Goal: Information Seeking & Learning: Learn about a topic

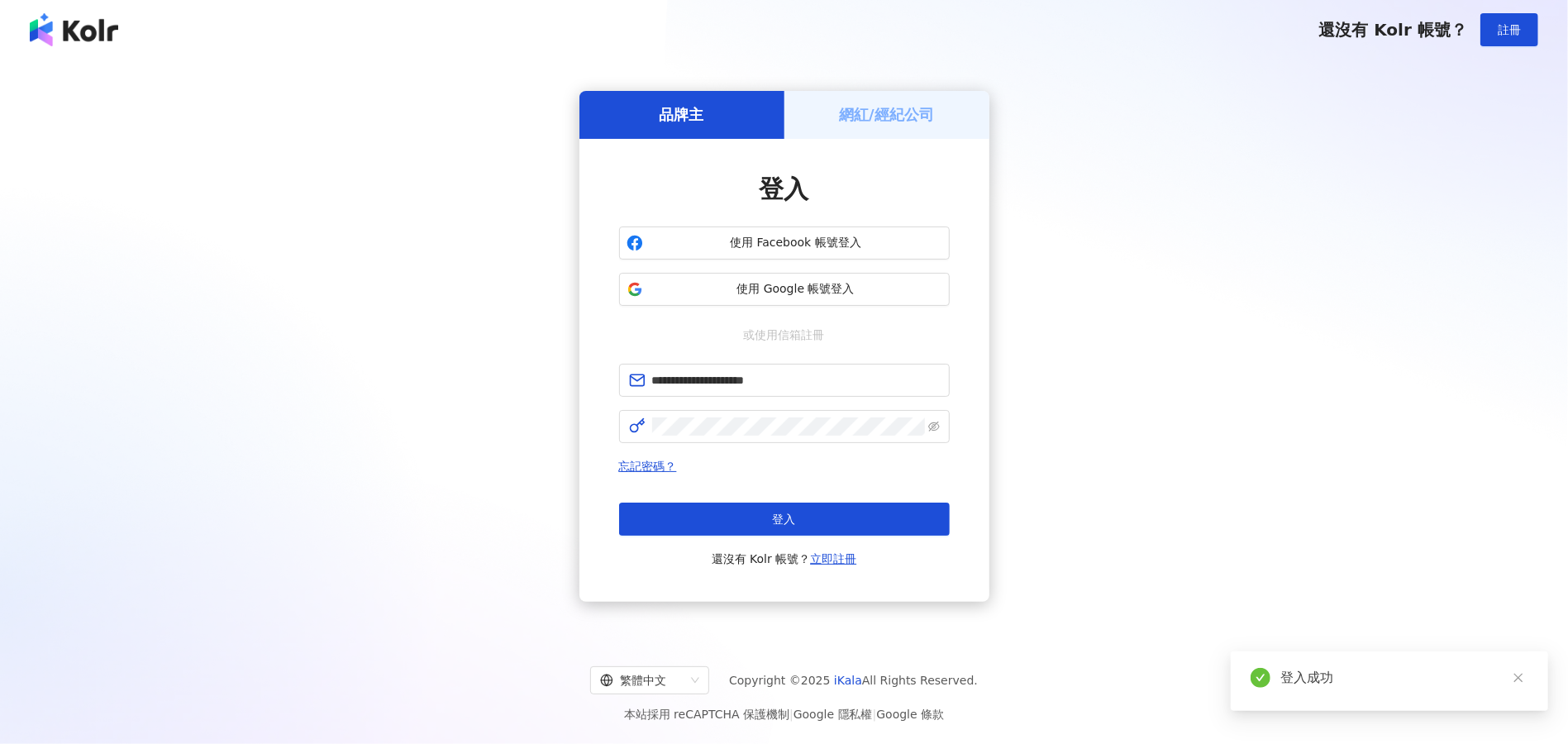
click at [770, 512] on button "登入" at bounding box center [784, 518] width 330 height 33
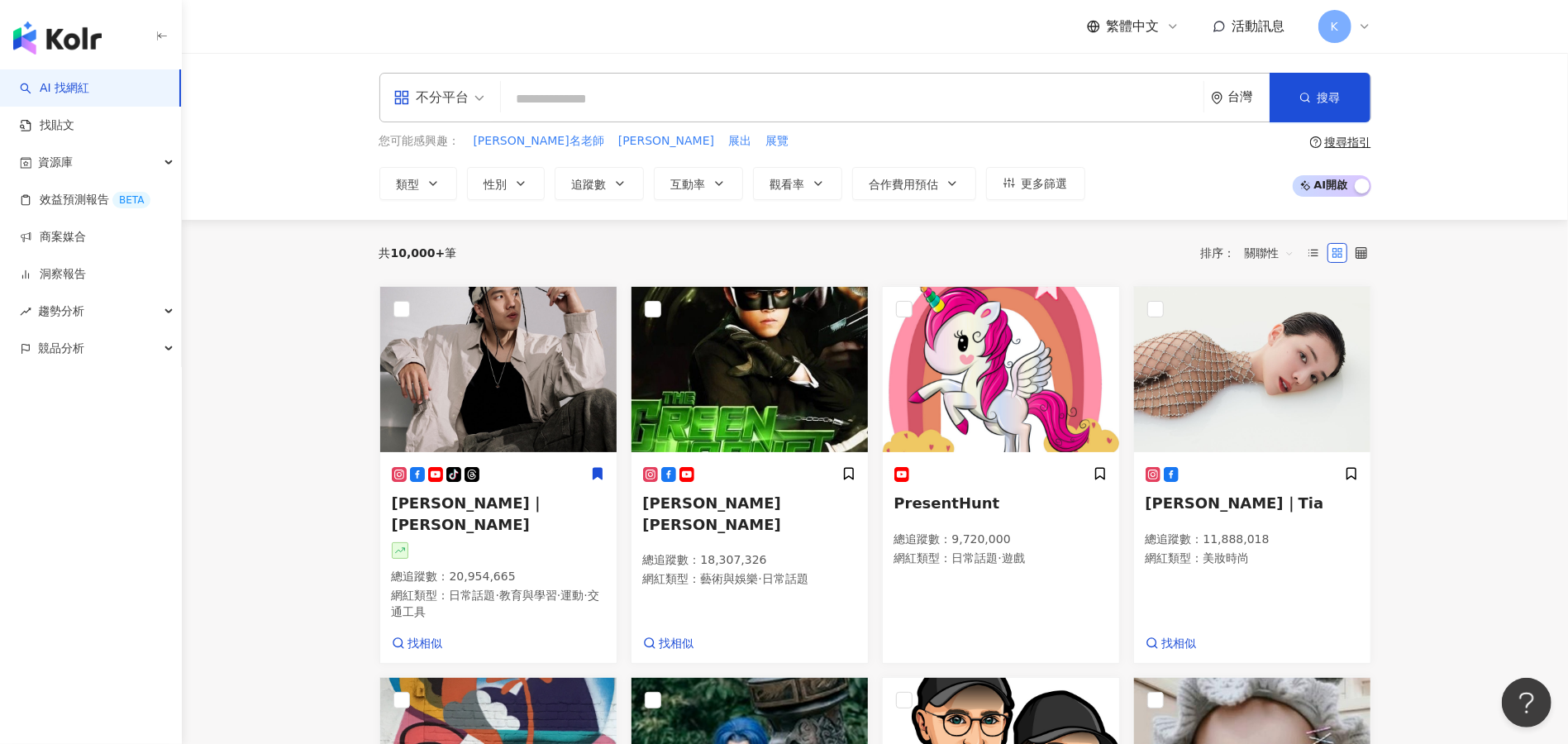
click at [451, 90] on div "不分平台" at bounding box center [432, 97] width 76 height 26
drag, startPoint x: 620, startPoint y: 235, endPoint x: 119, endPoint y: 157, distance: 507.0
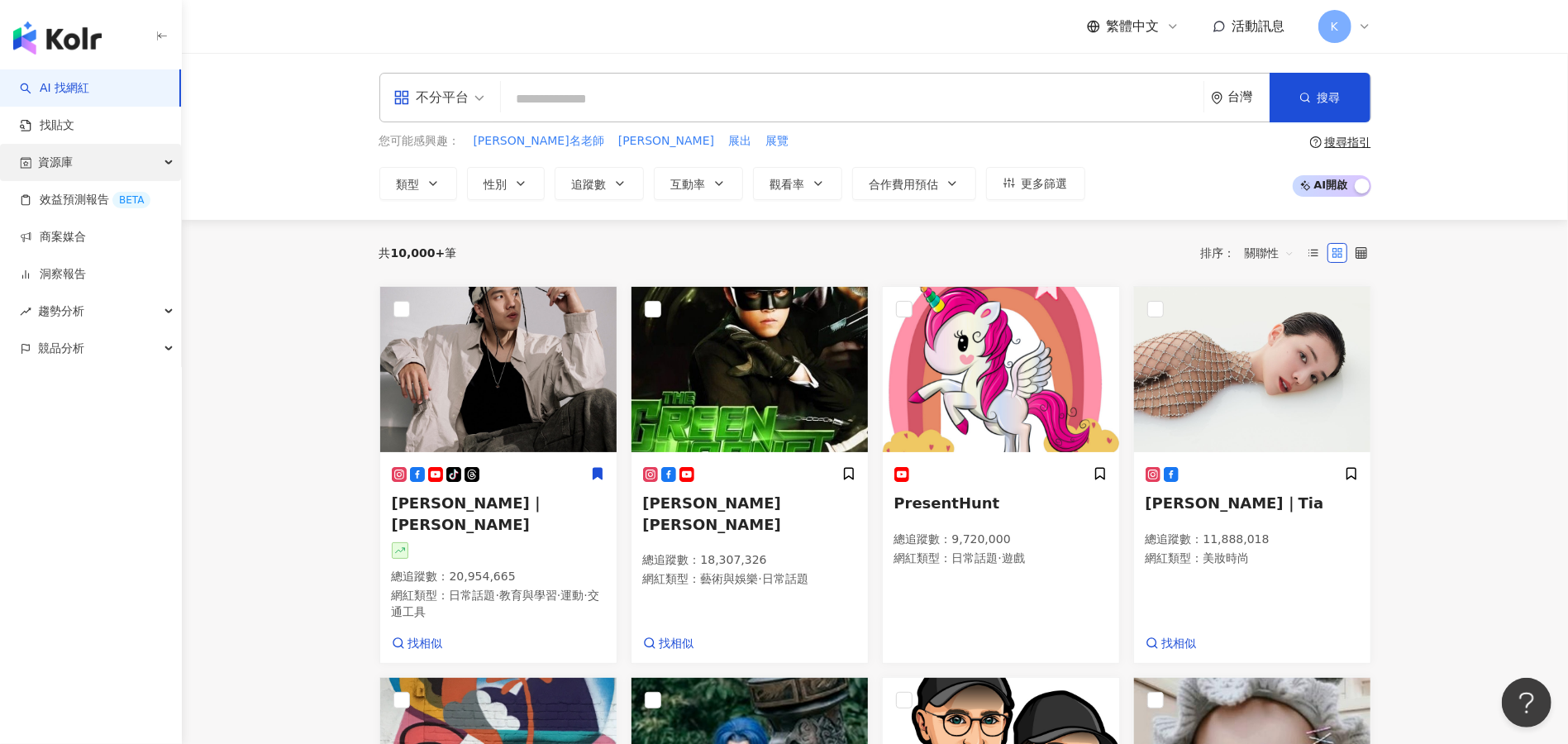
click at [71, 118] on link "找貼文" at bounding box center [47, 125] width 55 height 17
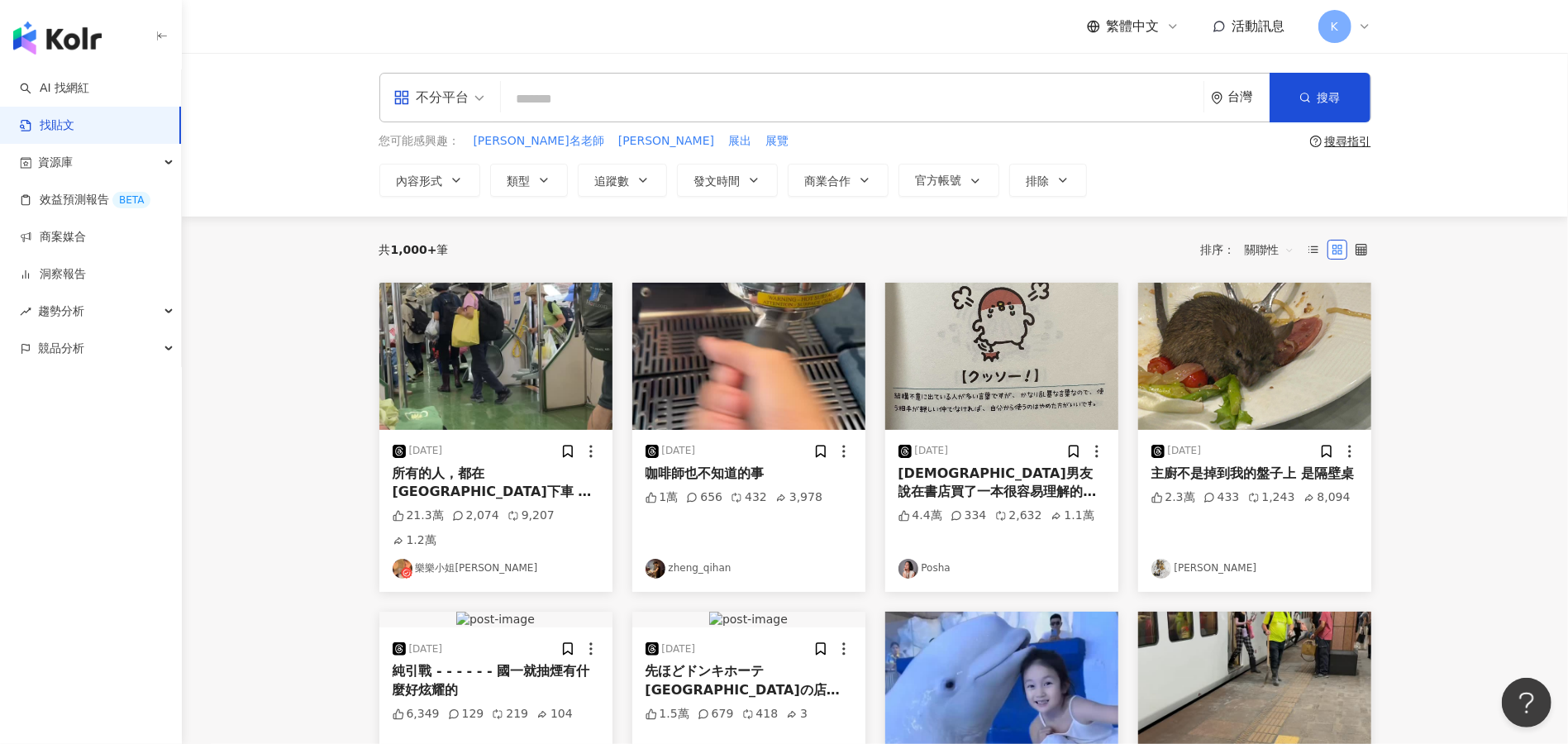
click at [630, 78] on div "不分平台 台灣 搜尋" at bounding box center [875, 97] width 991 height 49
click at [552, 109] on input "search" at bounding box center [852, 99] width 690 height 35
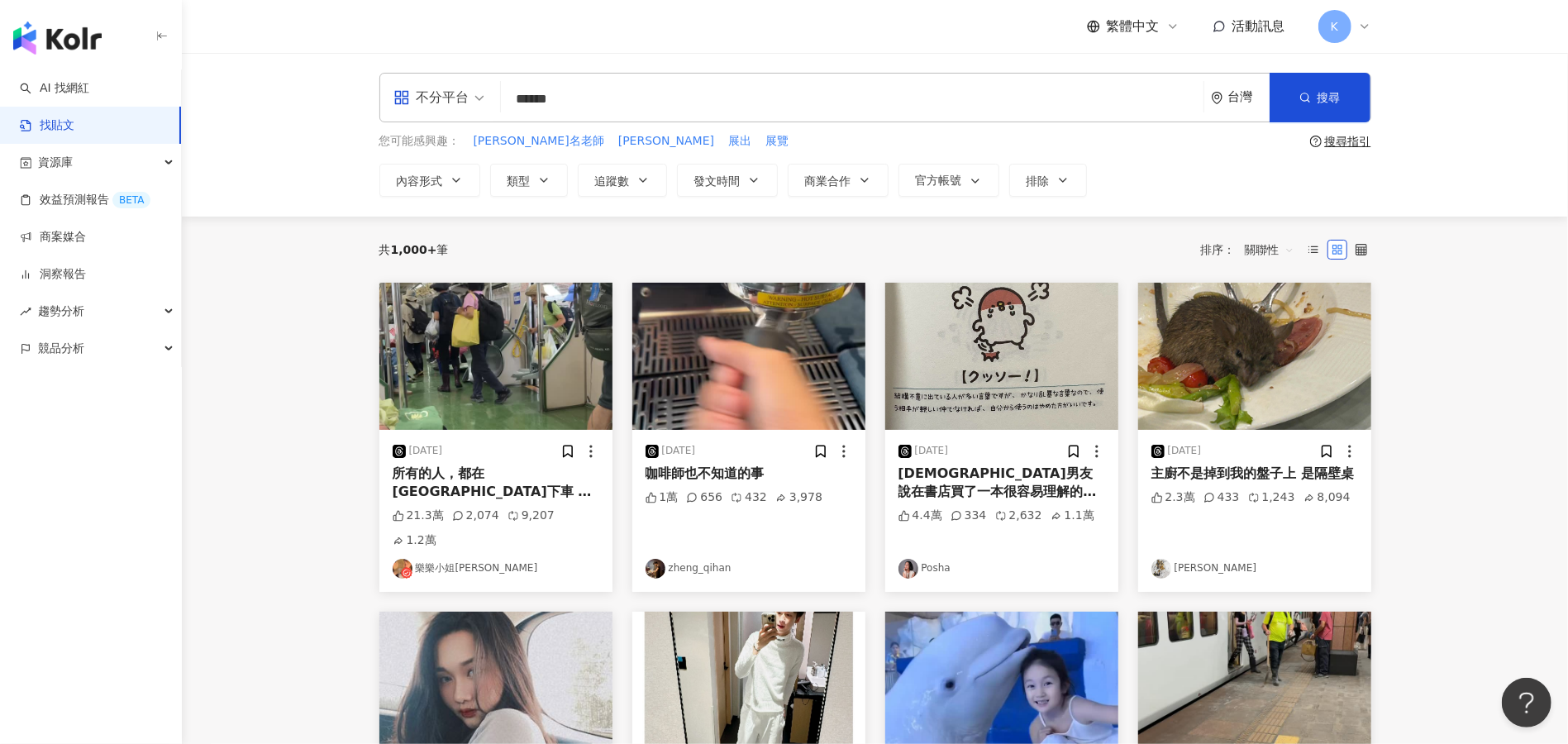
type input "******"
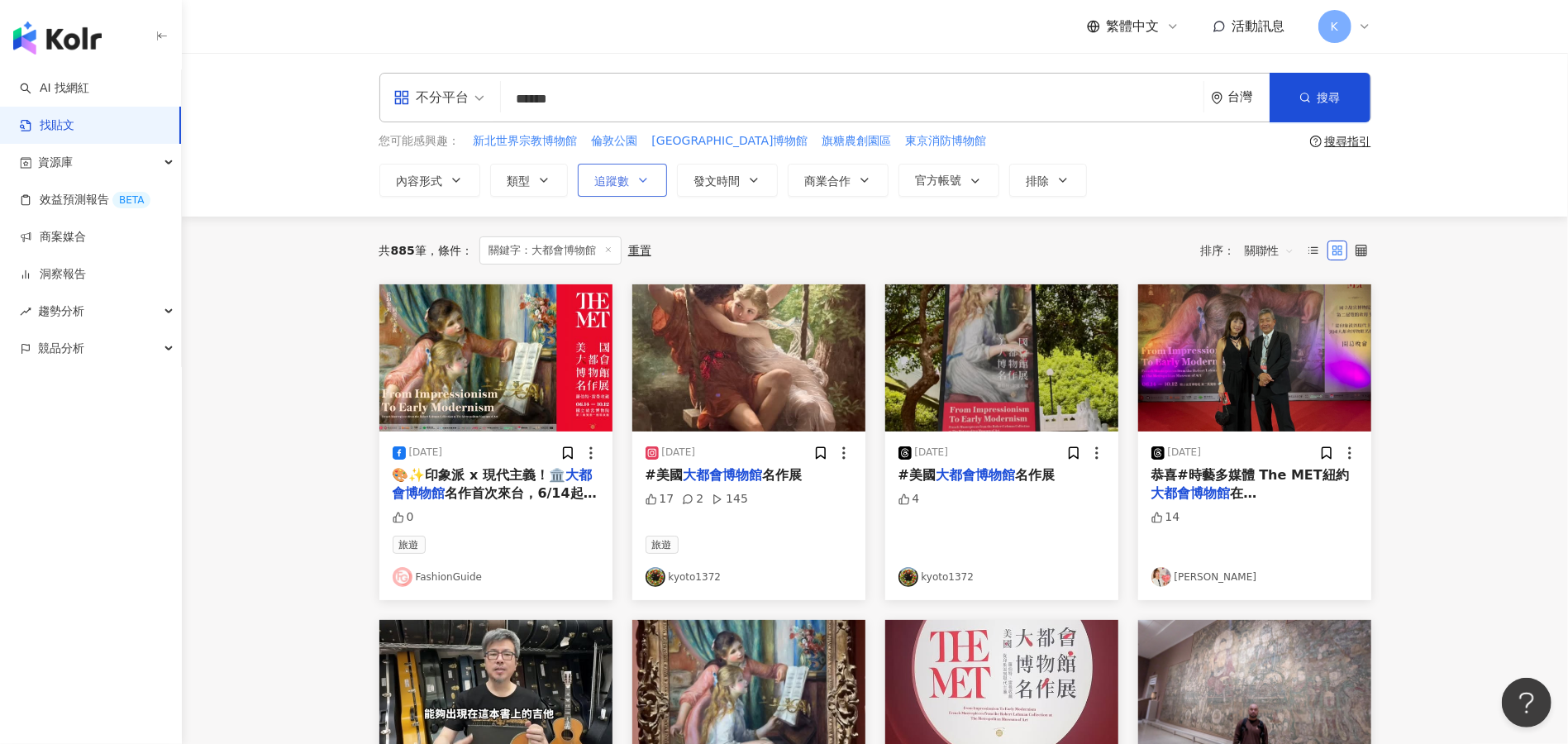
click at [628, 176] on span "追蹤數" at bounding box center [612, 181] width 34 height 13
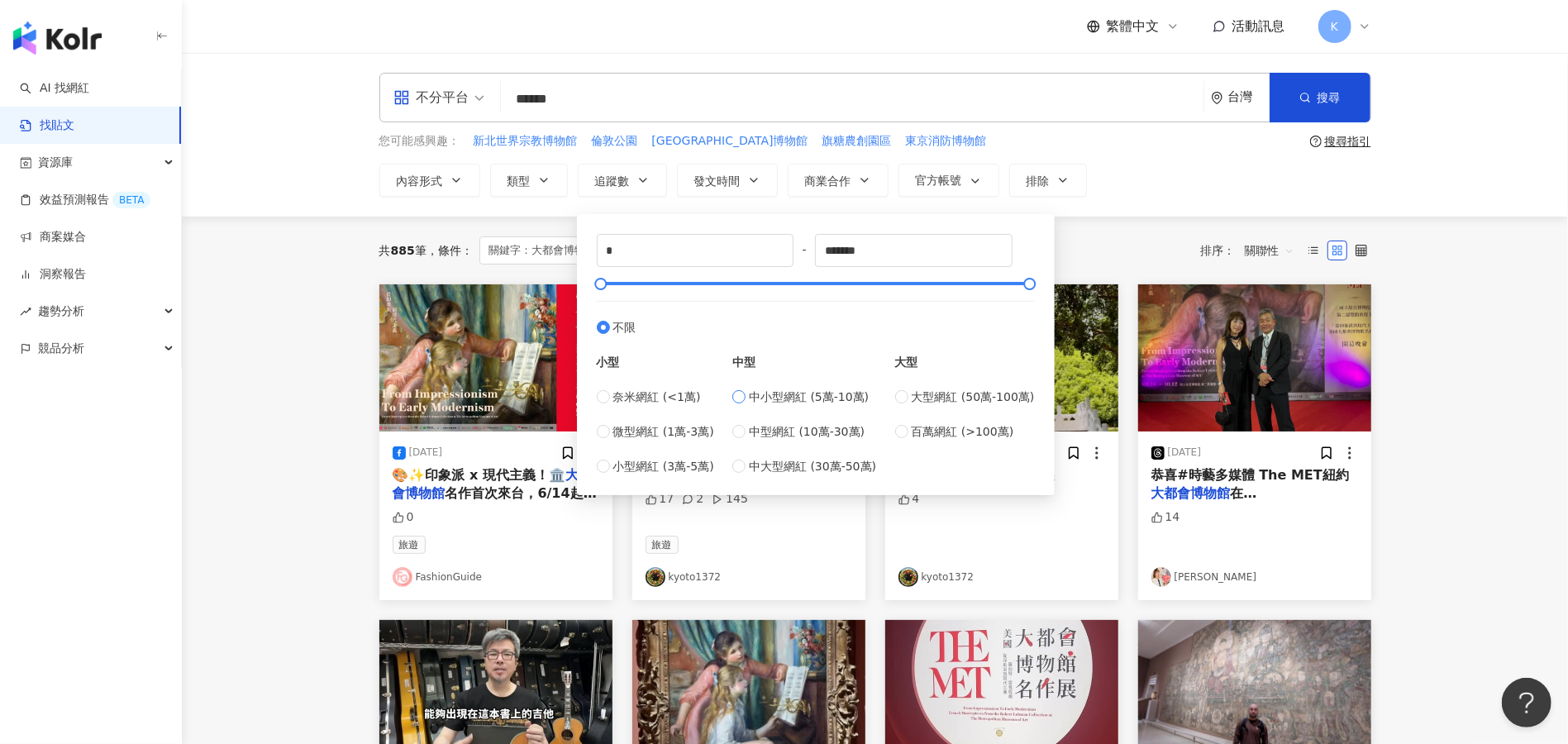
type input "*****"
click at [1233, 216] on div "共 885 筆 條件 ： 關鍵字：大都會博物館 重置 排序： 關聯性" at bounding box center [875, 250] width 991 height 68
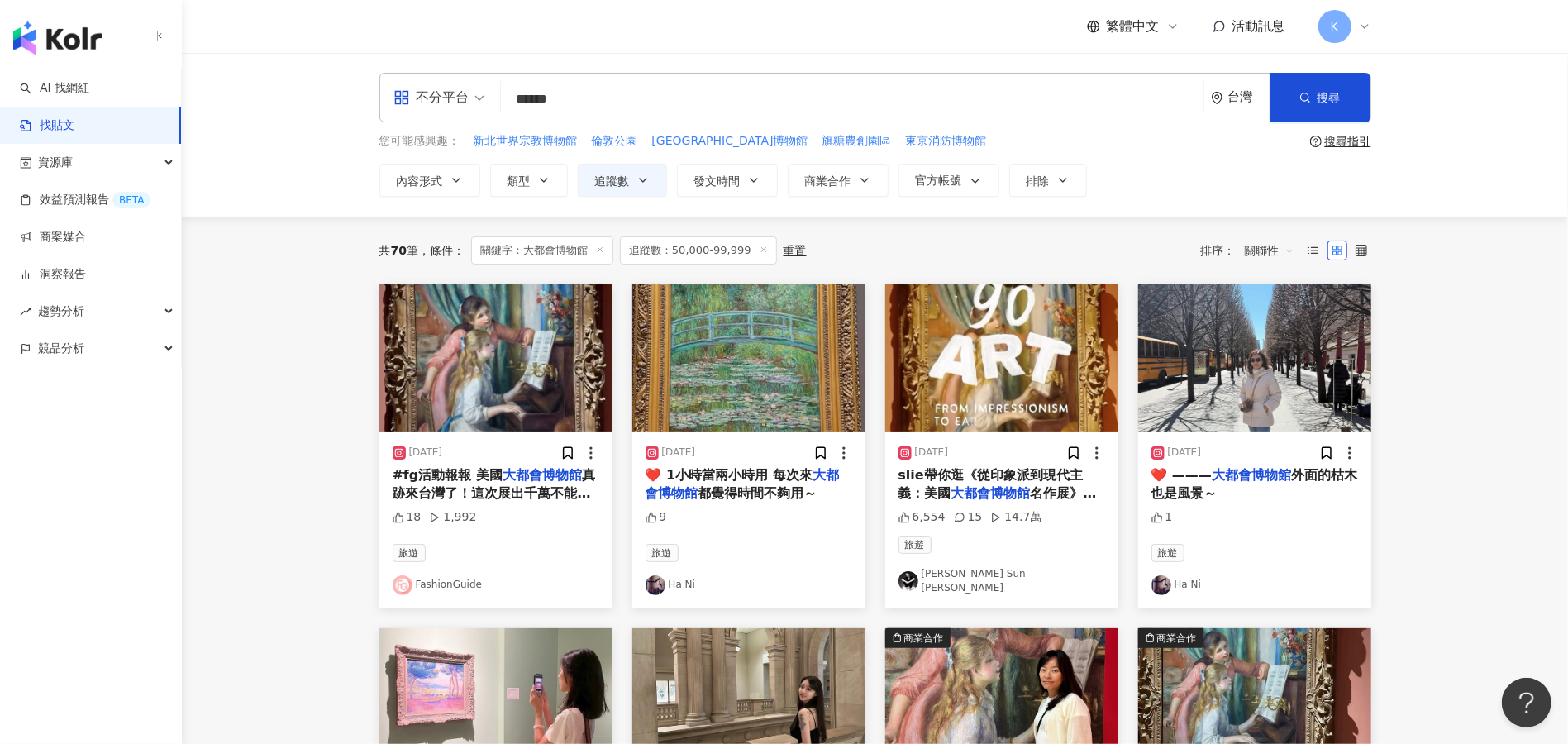
click at [955, 574] on link "Leslie Sun 孫怡" at bounding box center [1002, 581] width 207 height 28
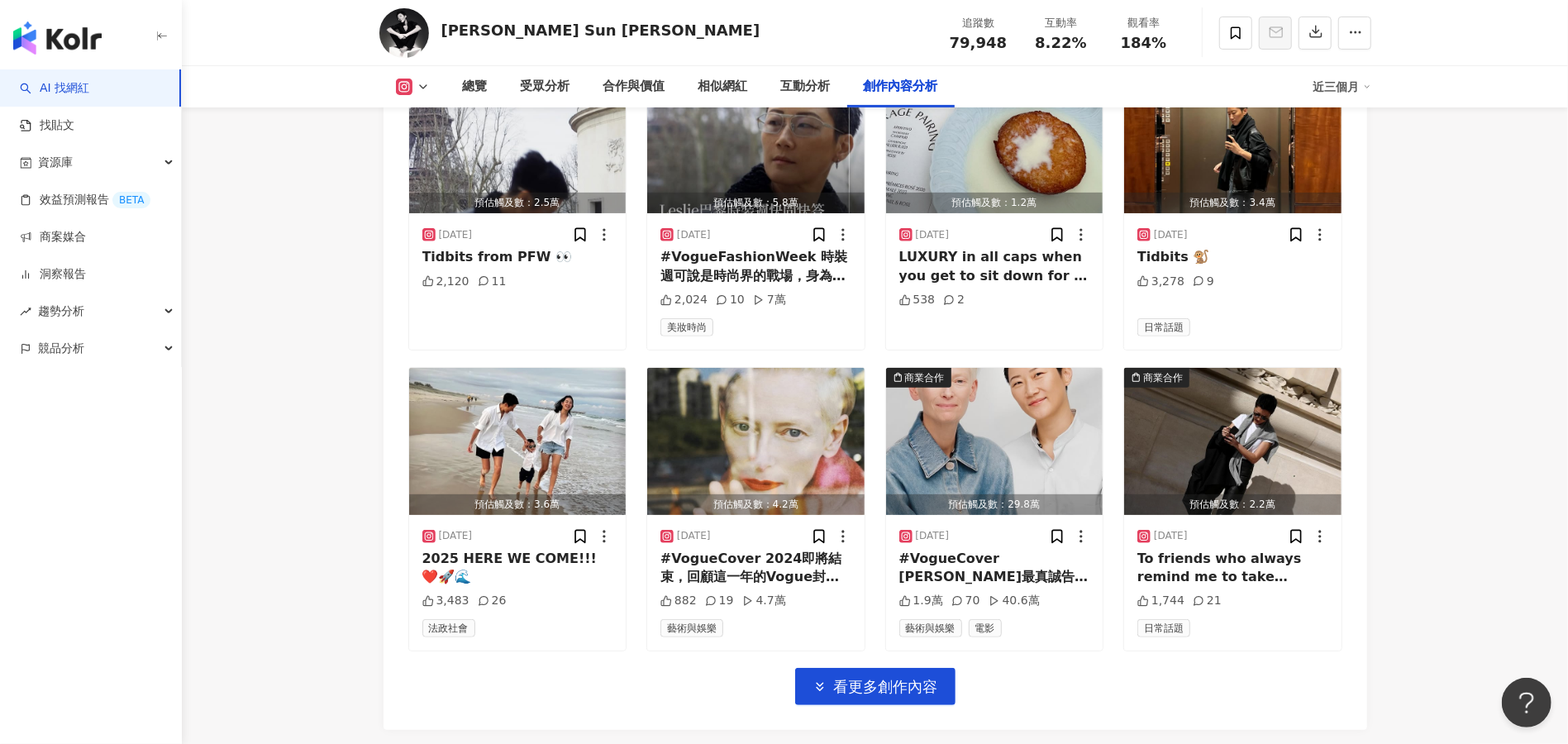
scroll to position [5083, 0]
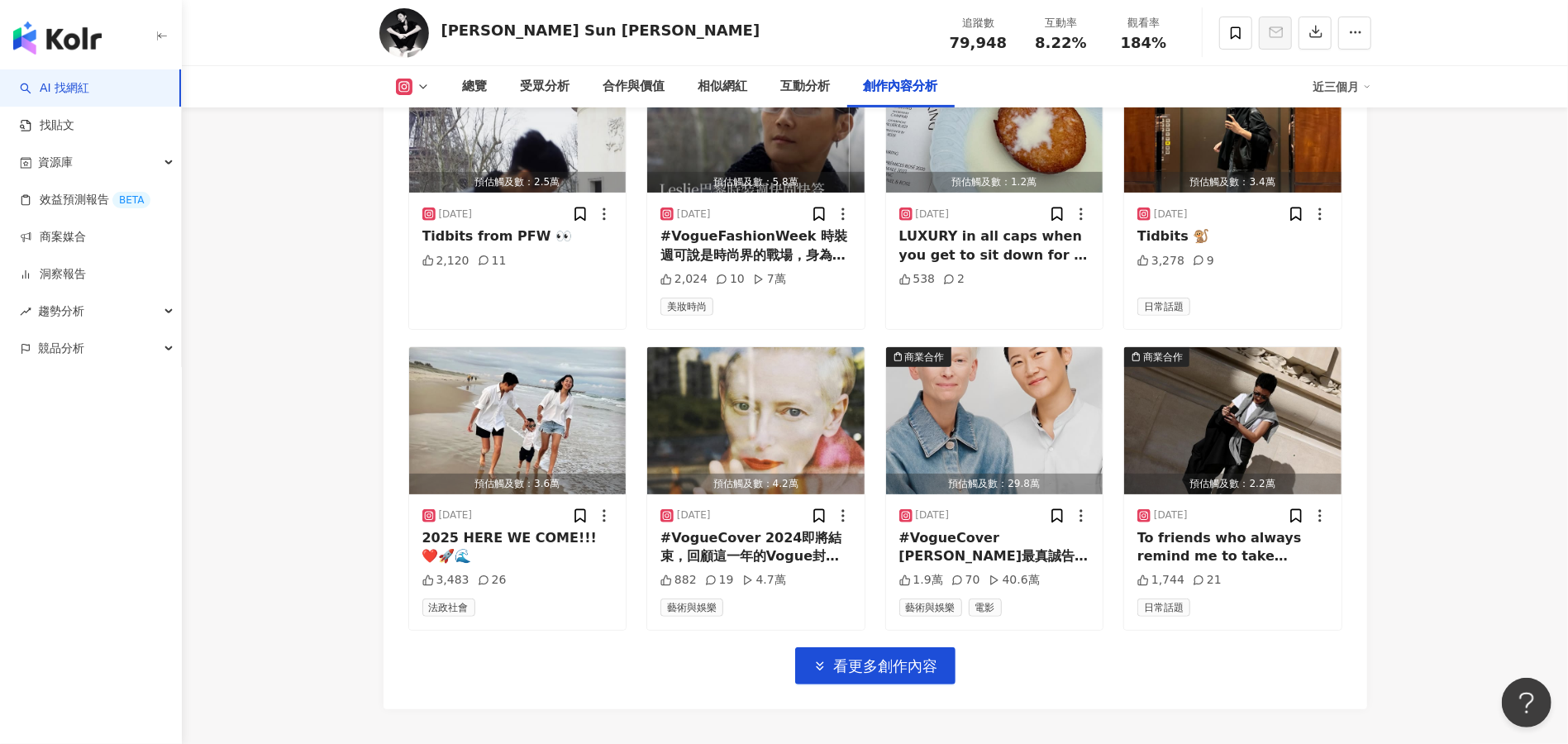
click at [64, 84] on link "AI 找網紅" at bounding box center [54, 88] width 70 height 17
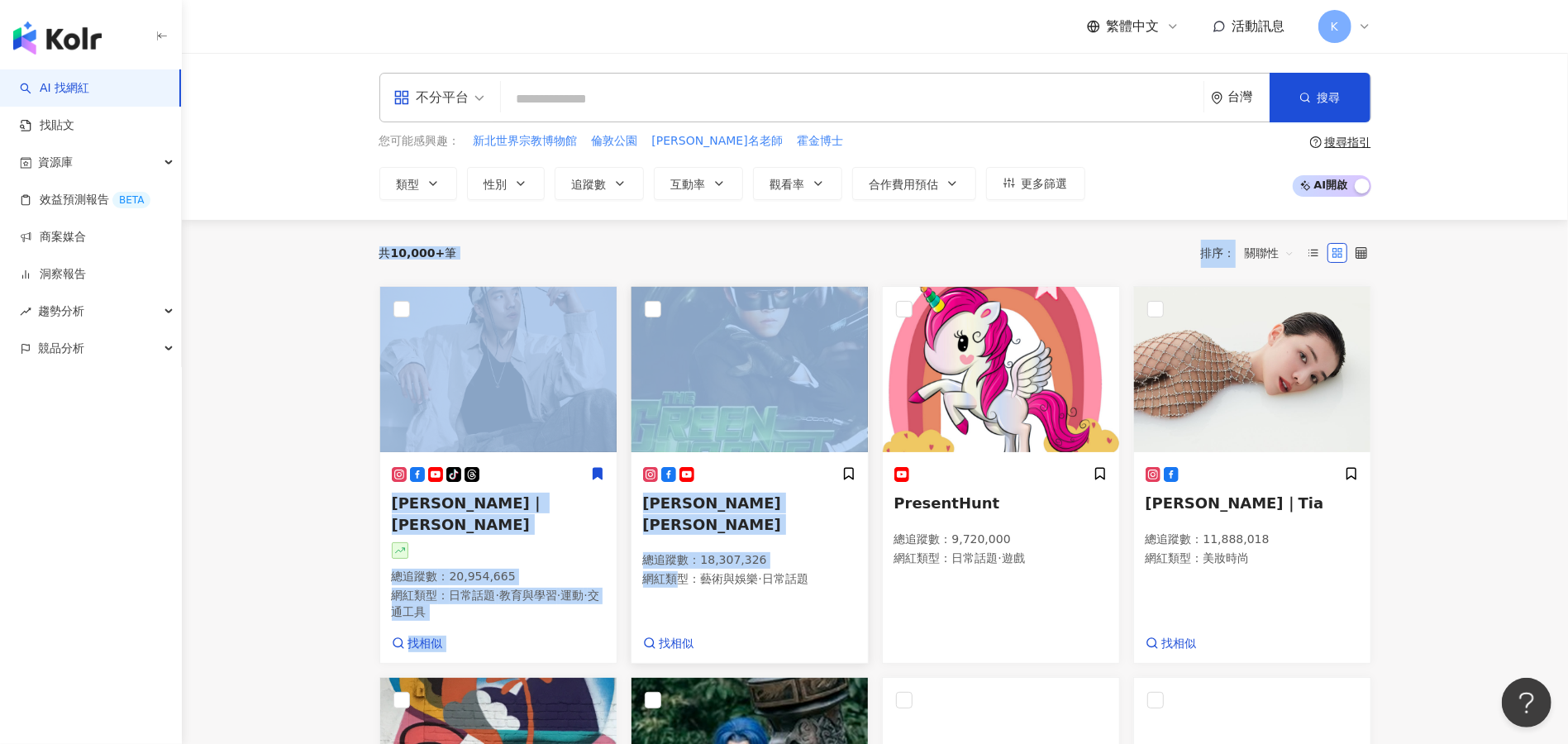
drag, startPoint x: 341, startPoint y: 226, endPoint x: 688, endPoint y: 583, distance: 497.9
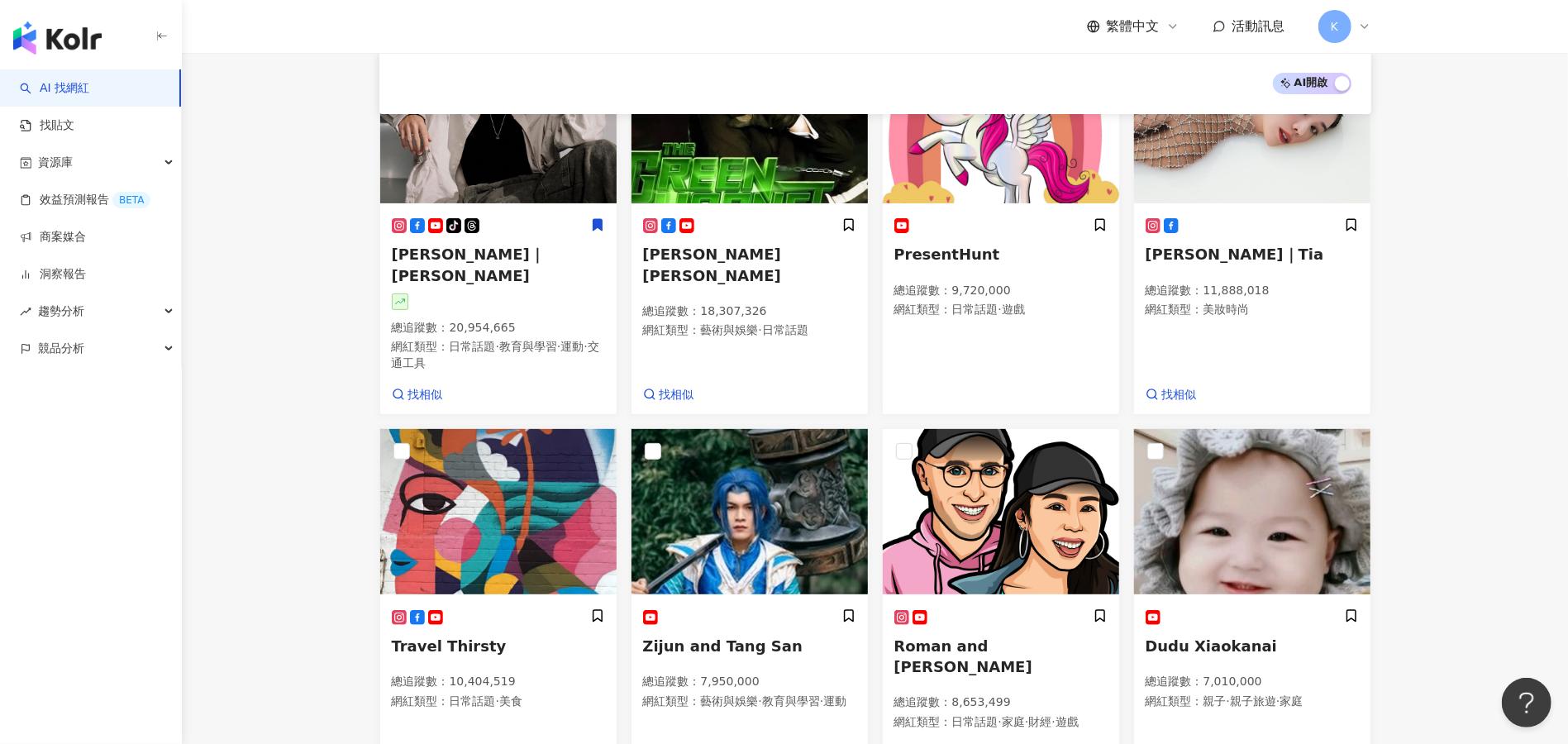
scroll to position [265, 0]
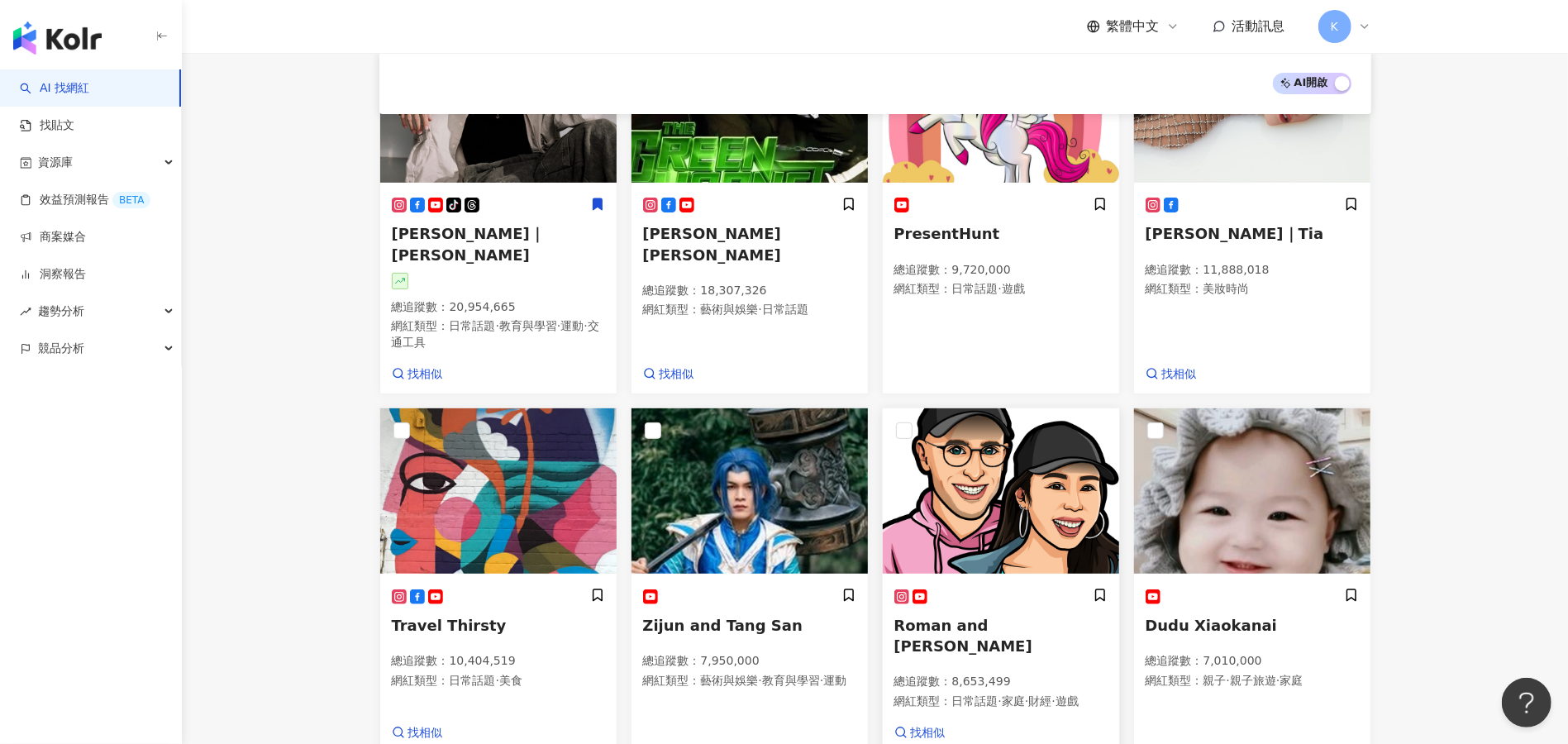
click at [946, 616] on span "Roman and Sharon" at bounding box center [963, 635] width 138 height 38
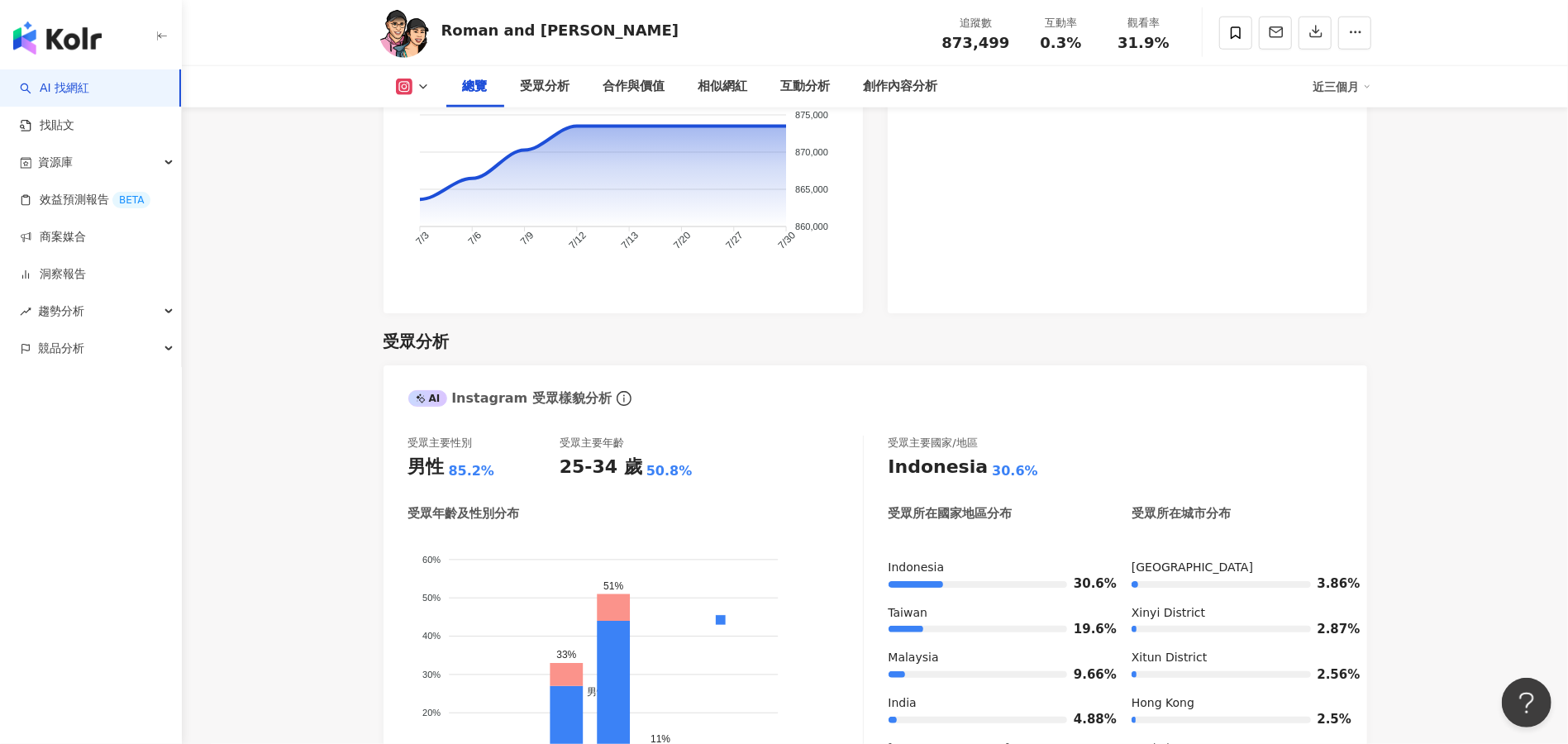
scroll to position [1212, 0]
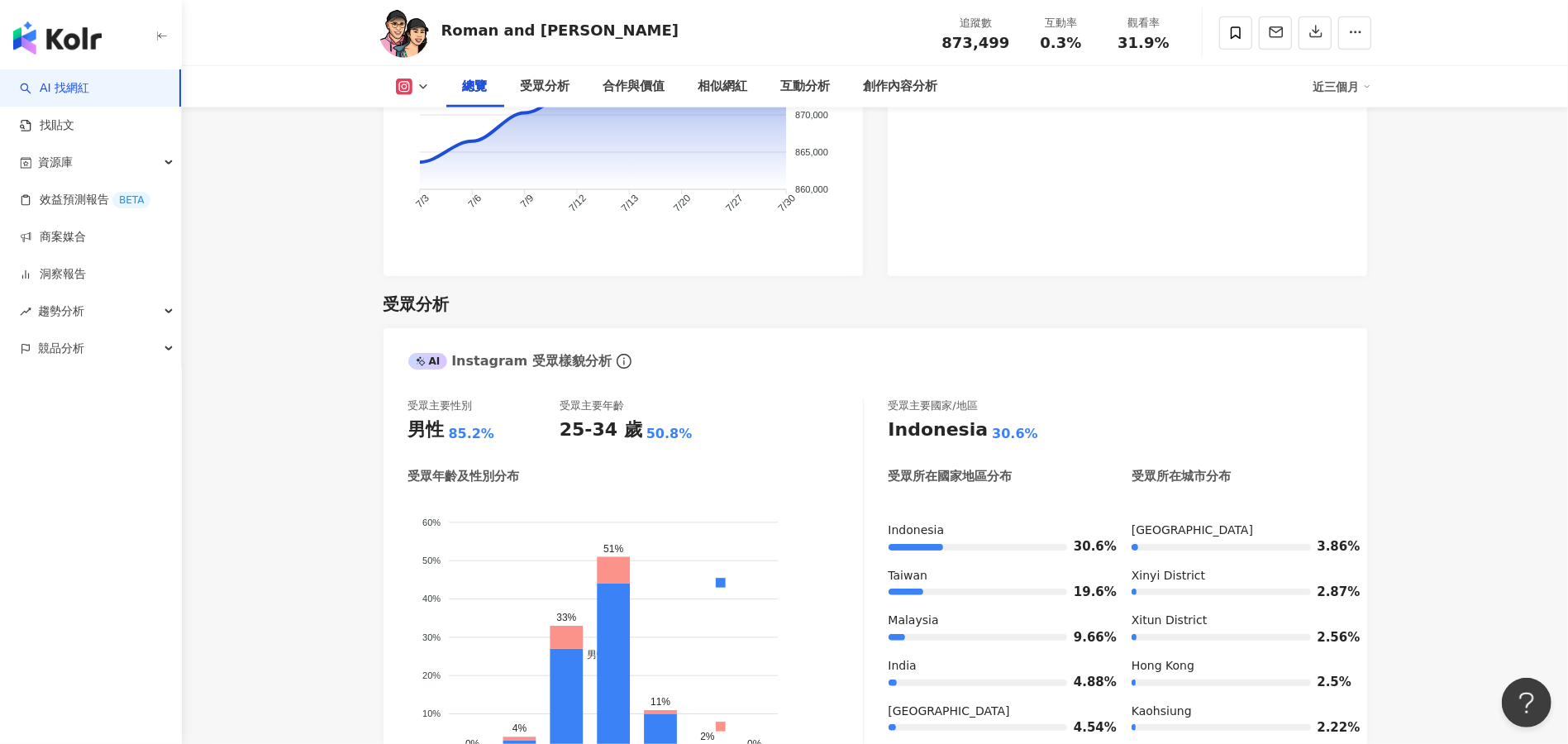
click at [65, 94] on link "AI 找網紅" at bounding box center [54, 88] width 70 height 17
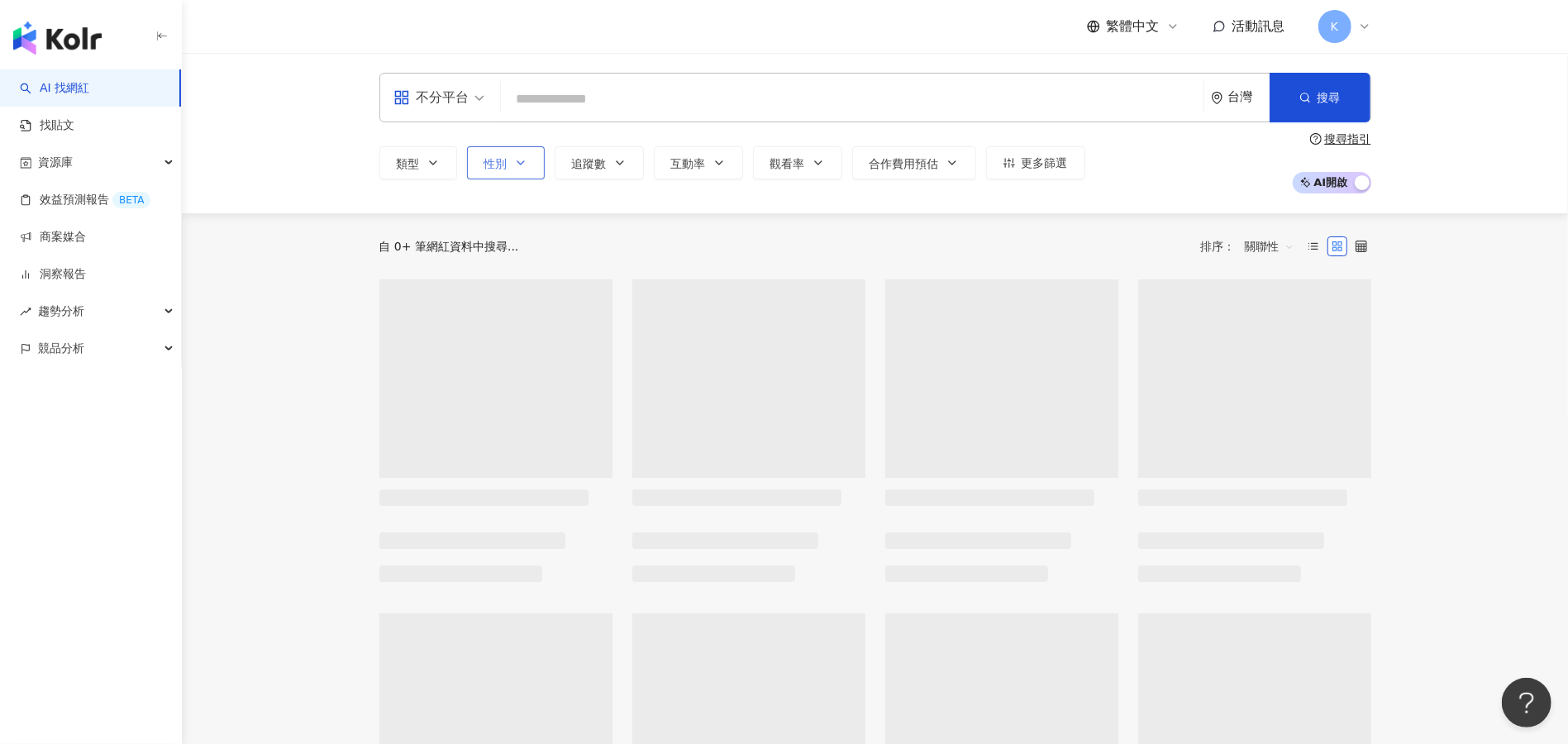
click at [511, 173] on button "性別" at bounding box center [506, 162] width 78 height 33
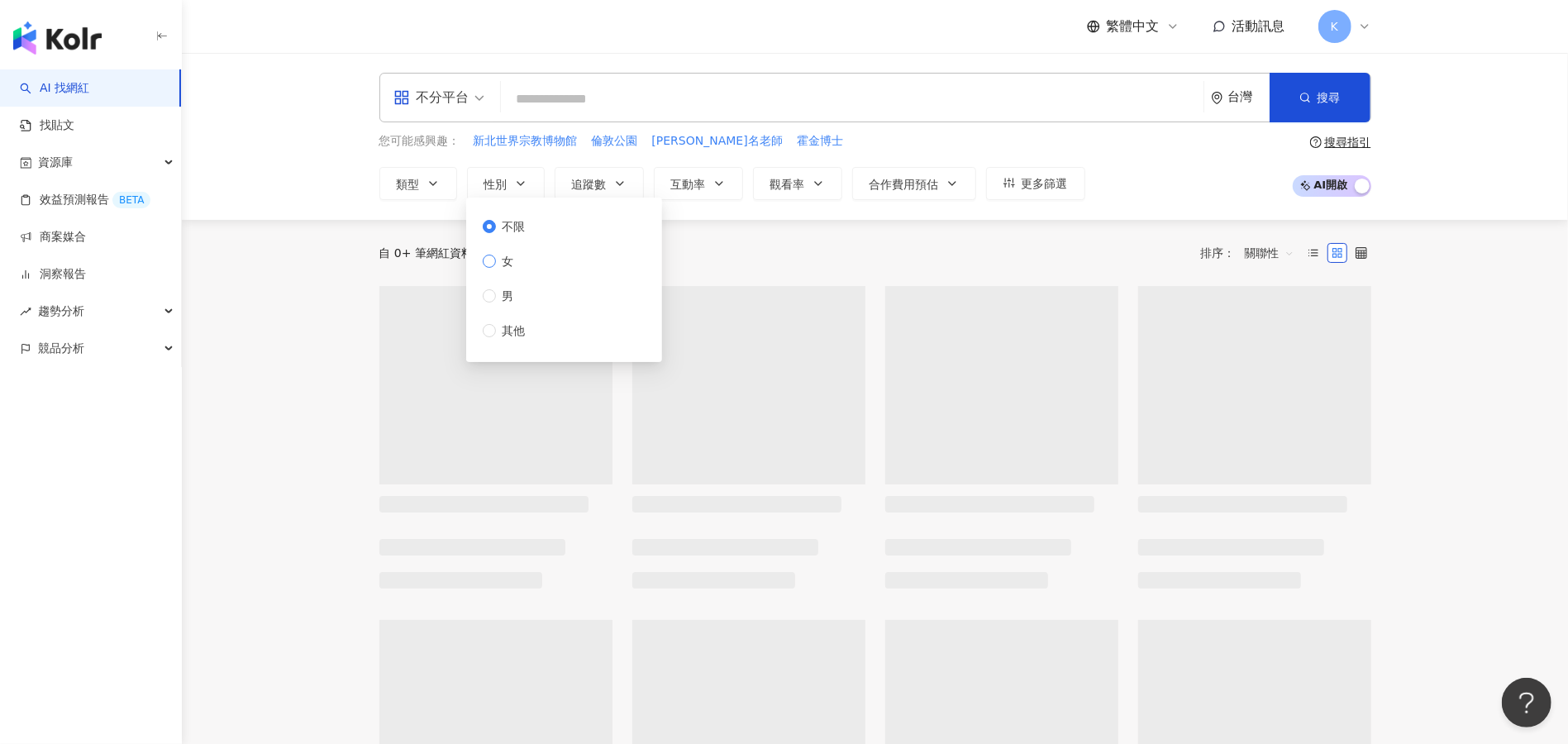
click at [509, 256] on span "女" at bounding box center [509, 261] width 25 height 19
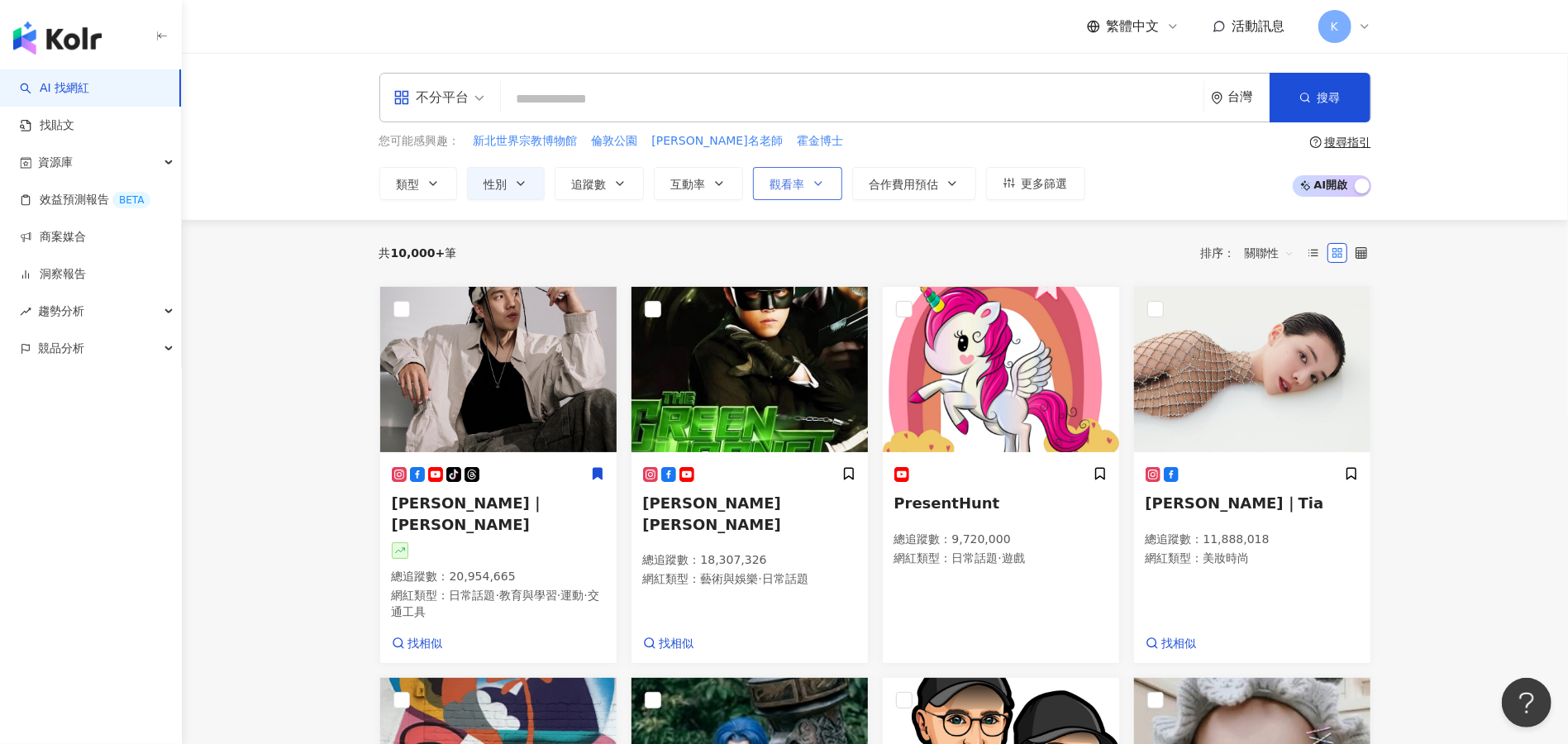
click at [794, 187] on span "觀看率" at bounding box center [788, 184] width 34 height 13
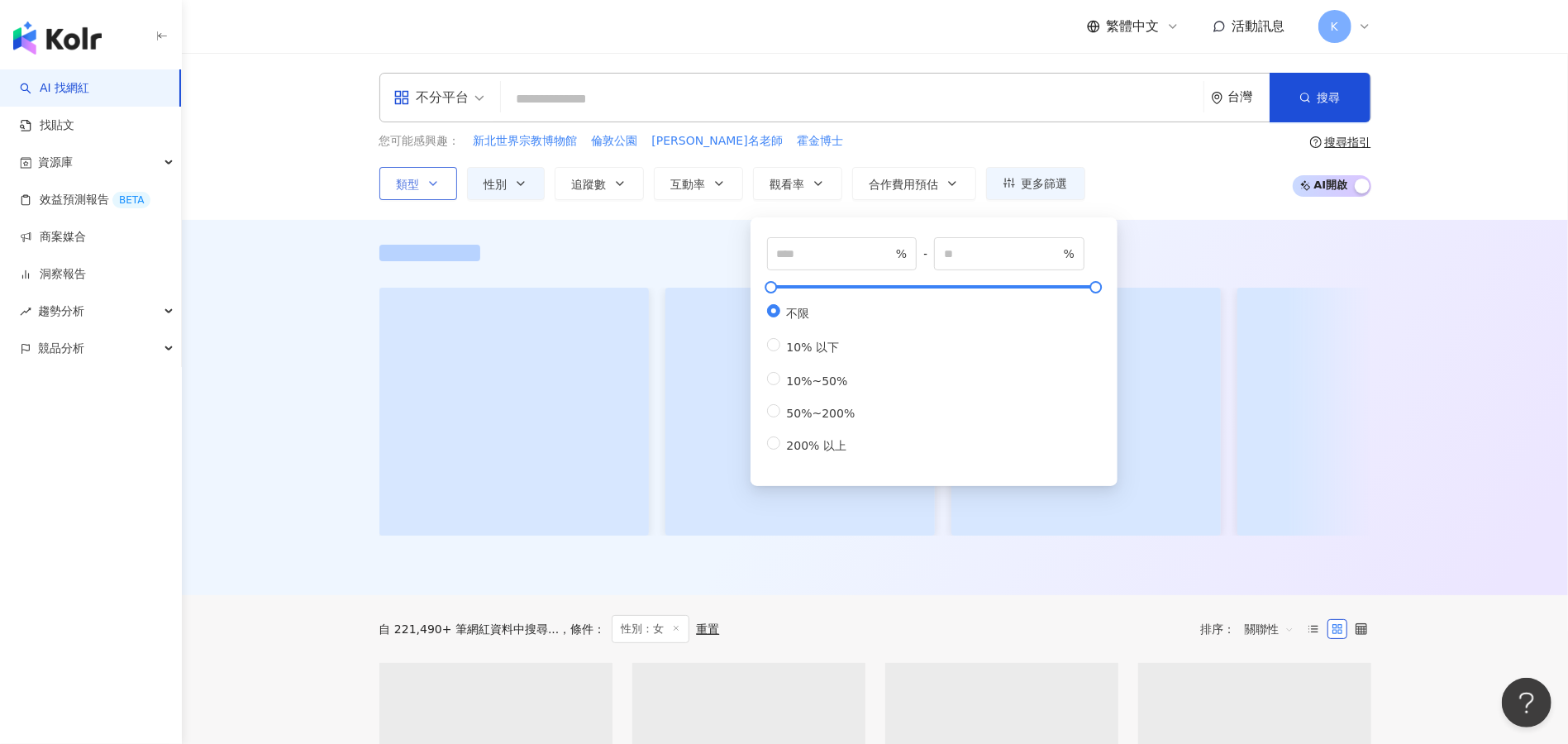
click at [433, 187] on icon "button" at bounding box center [433, 183] width 13 height 13
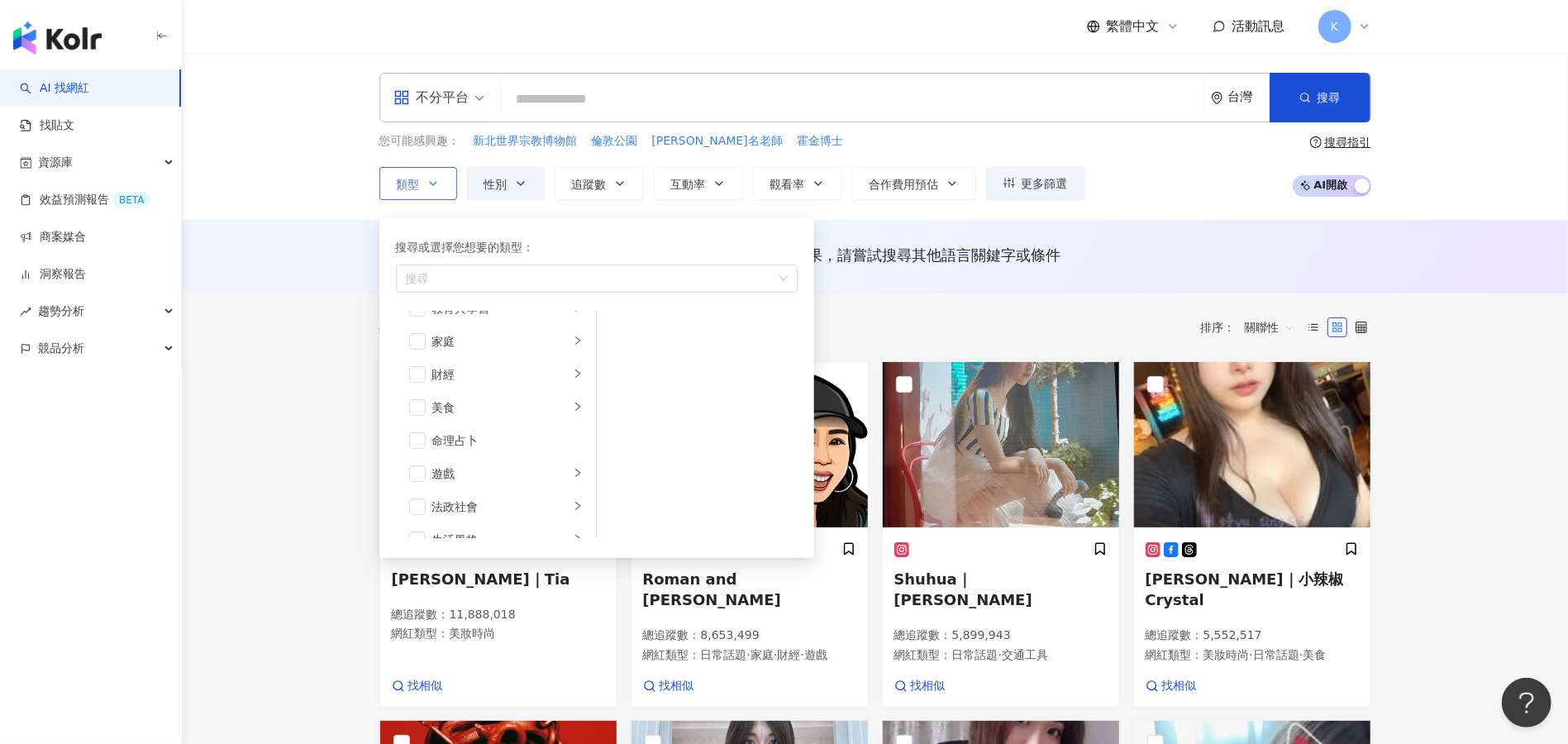
scroll to position [176, 0]
click at [516, 387] on div "美食" at bounding box center [501, 386] width 137 height 19
click at [464, 415] on div "科技" at bounding box center [501, 419] width 137 height 19
click at [625, 369] on span "button" at bounding box center [618, 364] width 17 height 17
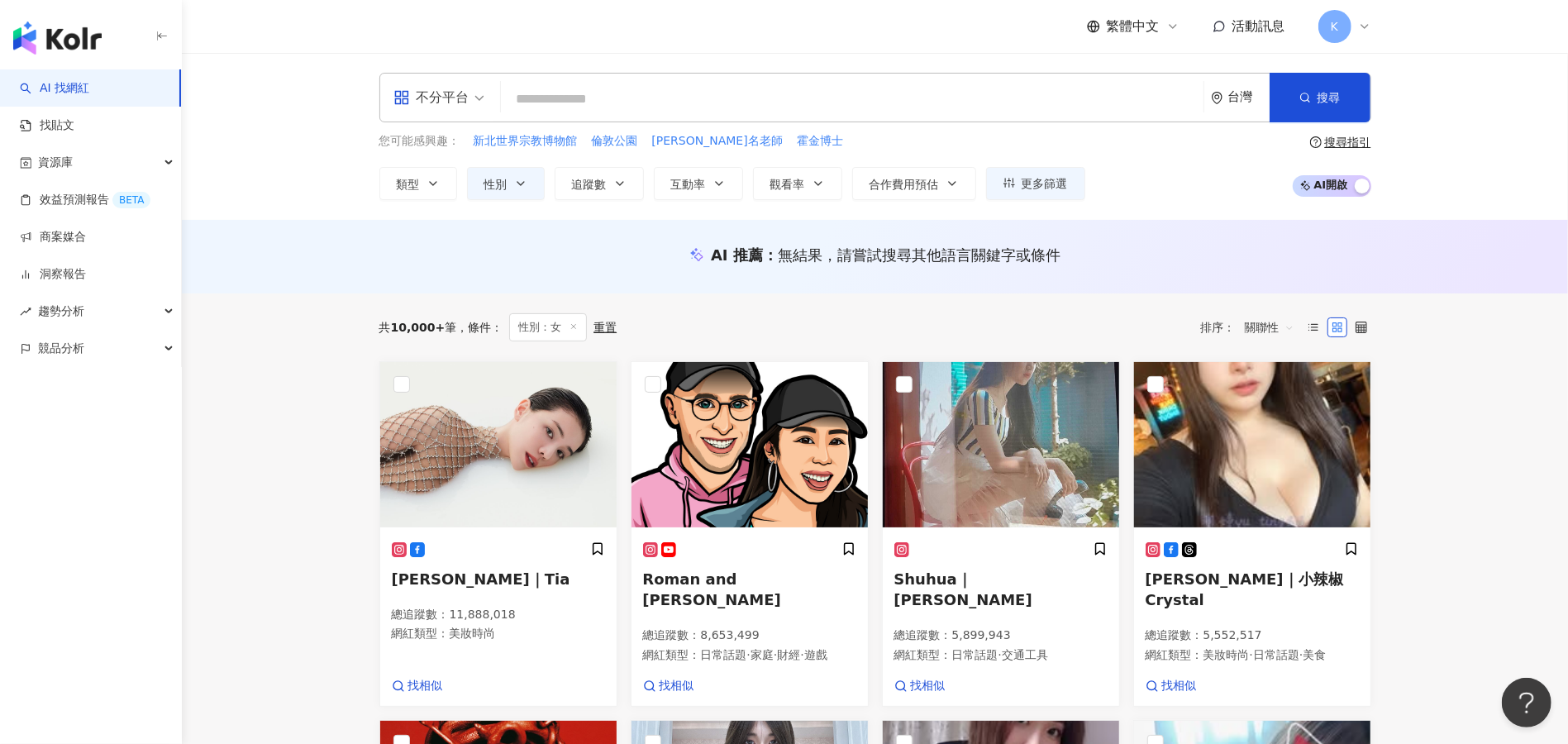
click at [1240, 217] on div "不分平台 台灣 搜尋 您可能感興趣： 新北世界宗教博物館 倫敦公園 蔡璧名老師 霍金博士 類型 搜尋或選擇您想要的類型： 3C家電 藝術與娛樂 美妝時尚 氣候…" at bounding box center [875, 136] width 1386 height 167
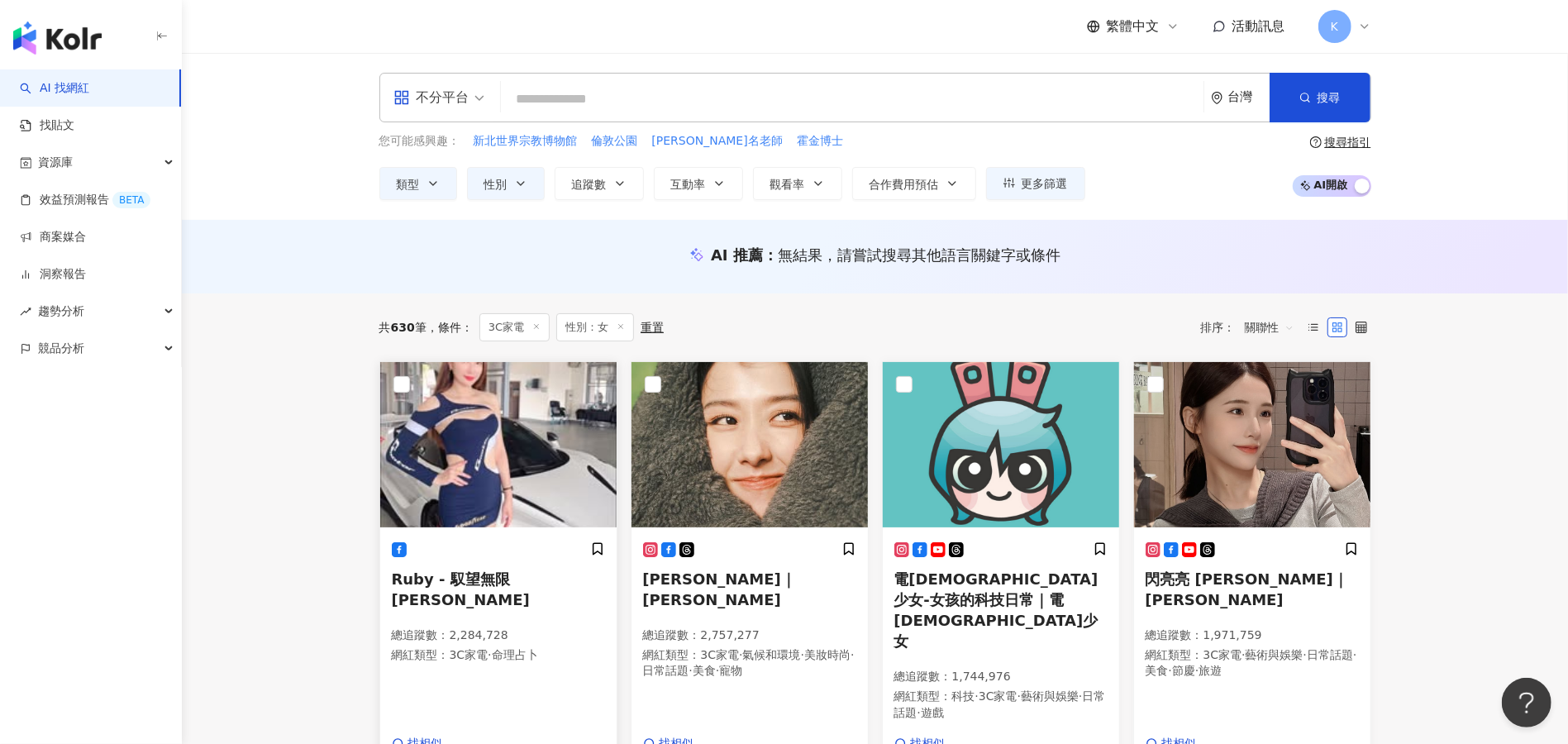
click at [471, 576] on span "Ruby - 馭望無限 劉露比" at bounding box center [461, 589] width 138 height 38
click at [599, 102] on input "search" at bounding box center [852, 100] width 690 height 32
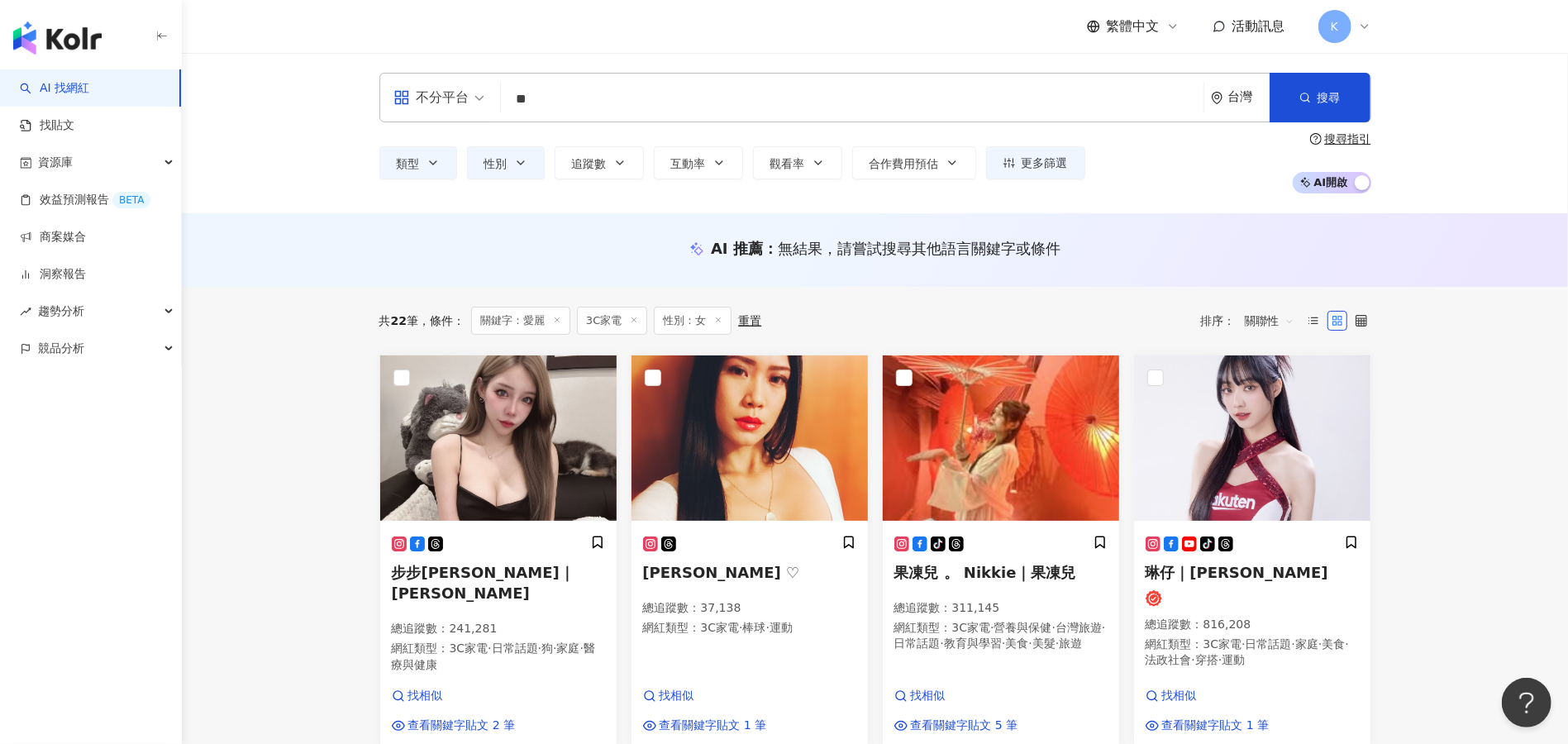
click at [533, 94] on input "**" at bounding box center [852, 100] width 690 height 32
click at [547, 97] on input "**" at bounding box center [852, 100] width 690 height 32
click at [552, 106] on input "**" at bounding box center [852, 100] width 690 height 32
type input "*"
click at [559, 106] on input "search" at bounding box center [852, 100] width 690 height 32
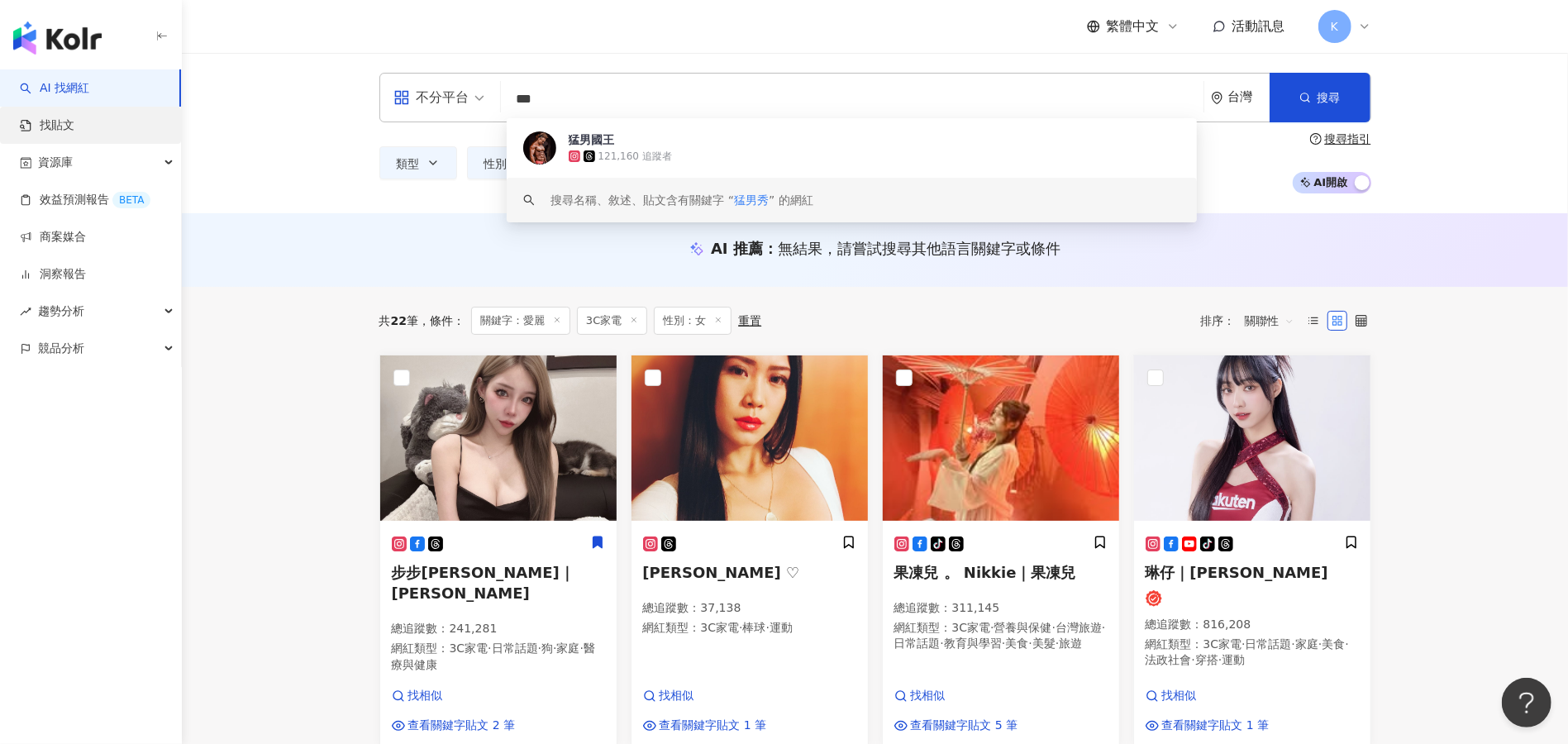
type input "***"
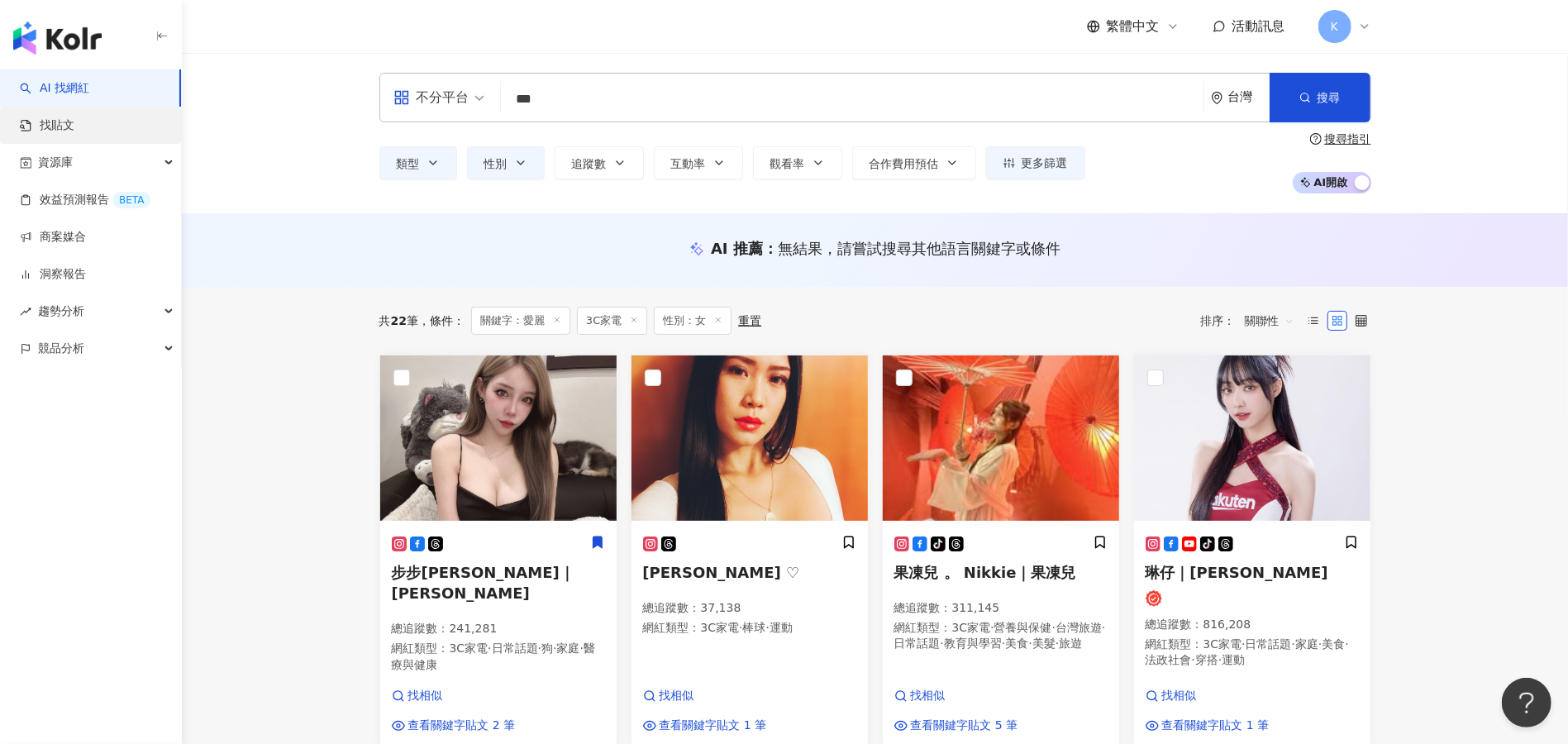
click at [55, 120] on link "找貼文" at bounding box center [47, 125] width 55 height 17
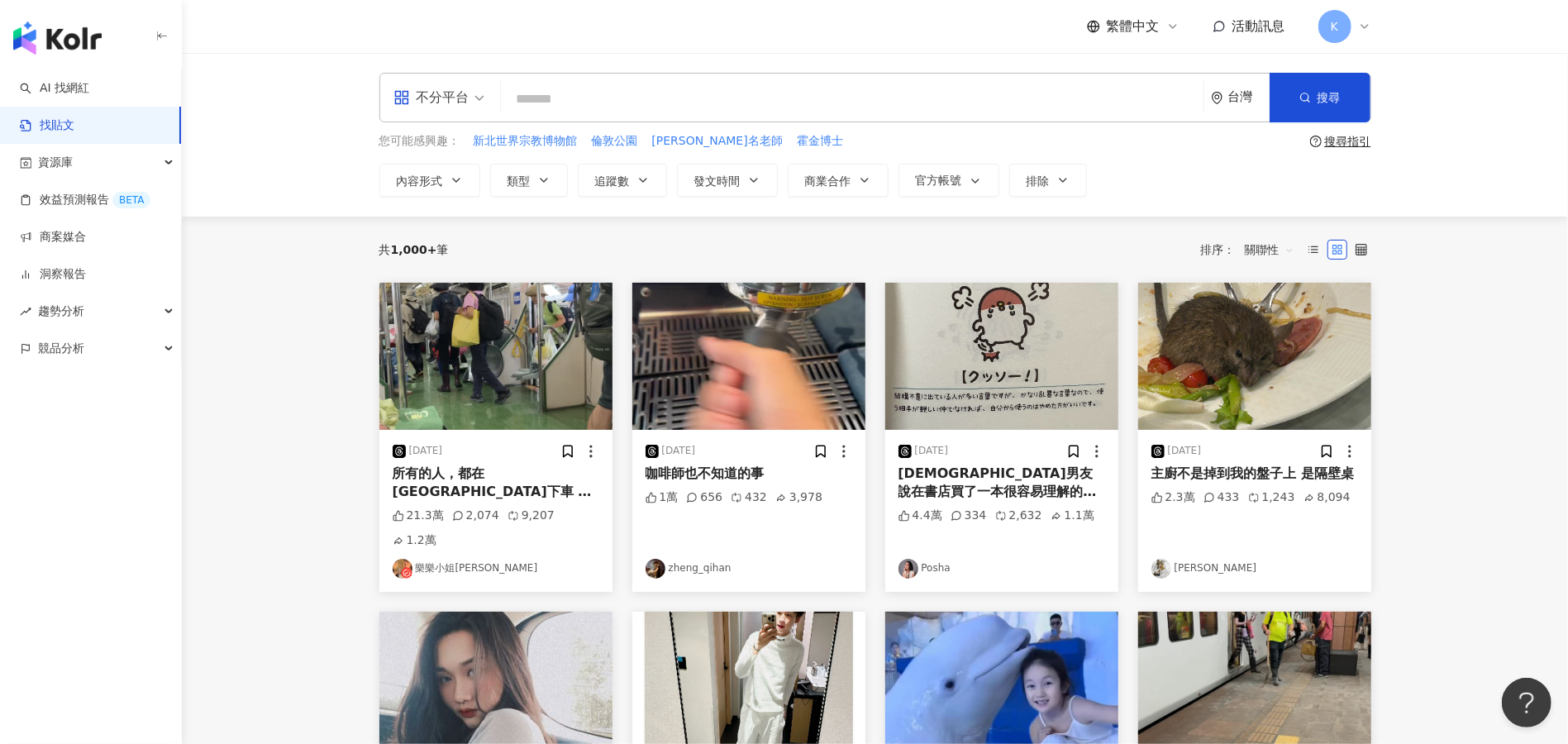
click at [529, 103] on input "search" at bounding box center [852, 99] width 690 height 35
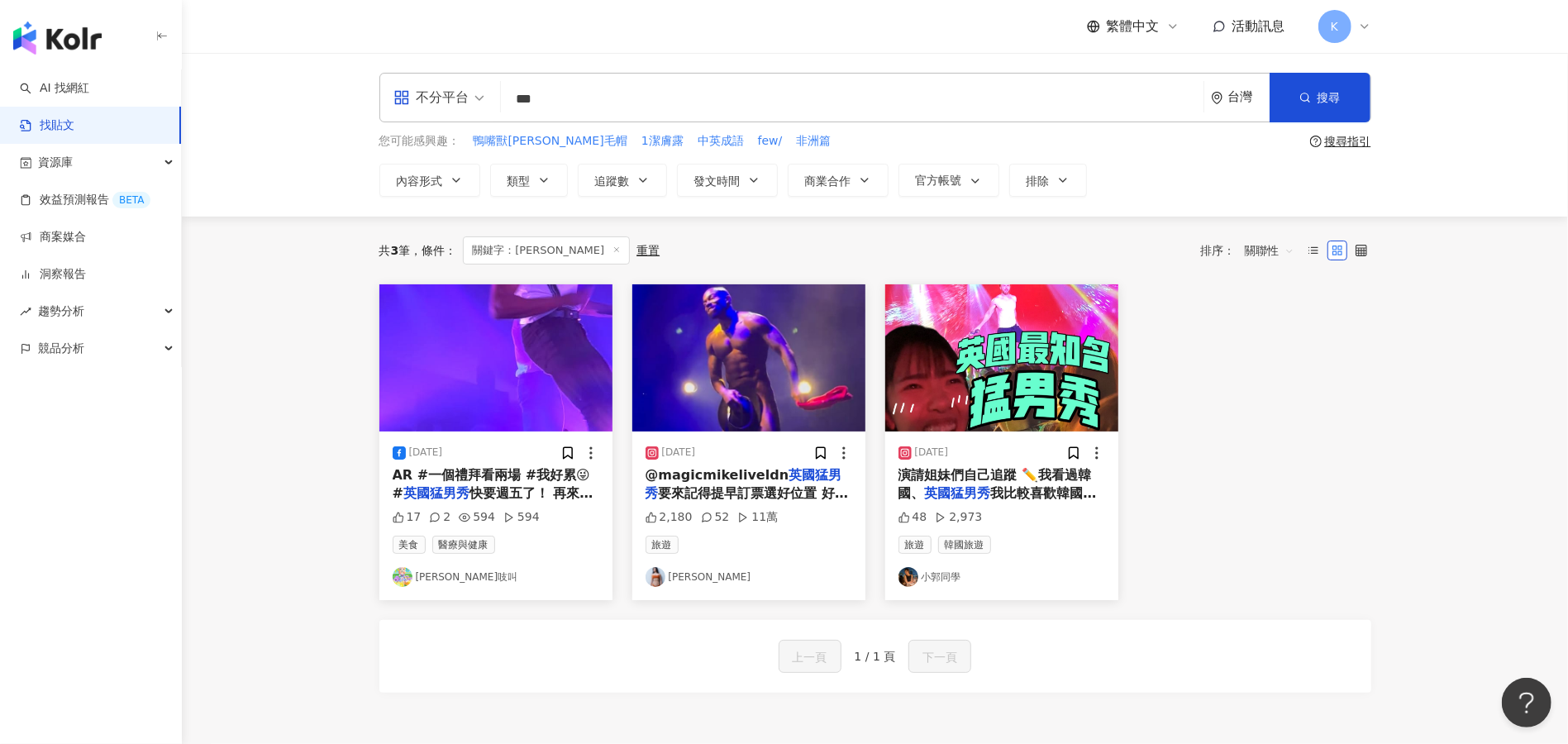
type input "***"
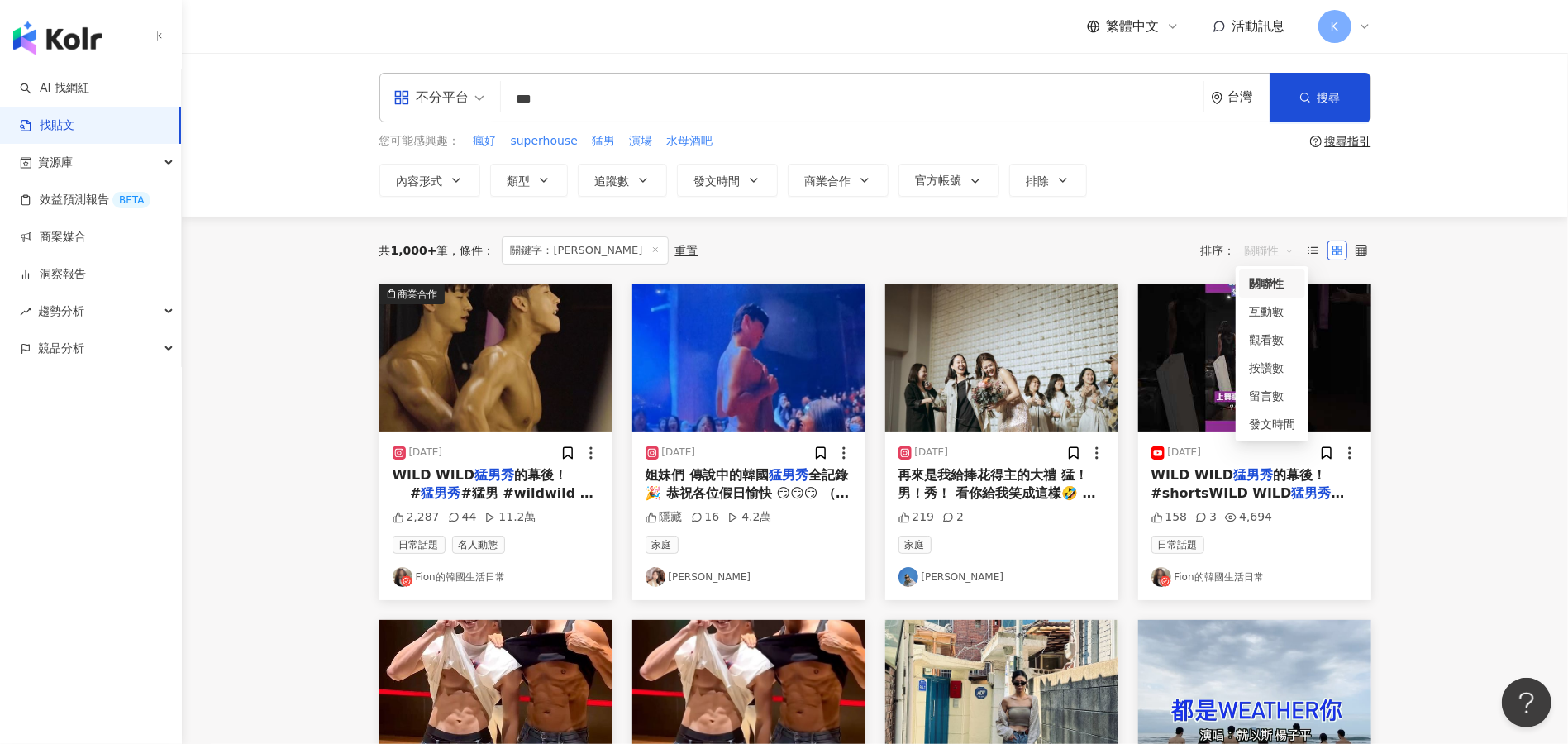
click at [1288, 252] on span "關聯性" at bounding box center [1270, 251] width 49 height 26
click at [1269, 419] on div "發文時間" at bounding box center [1272, 424] width 46 height 19
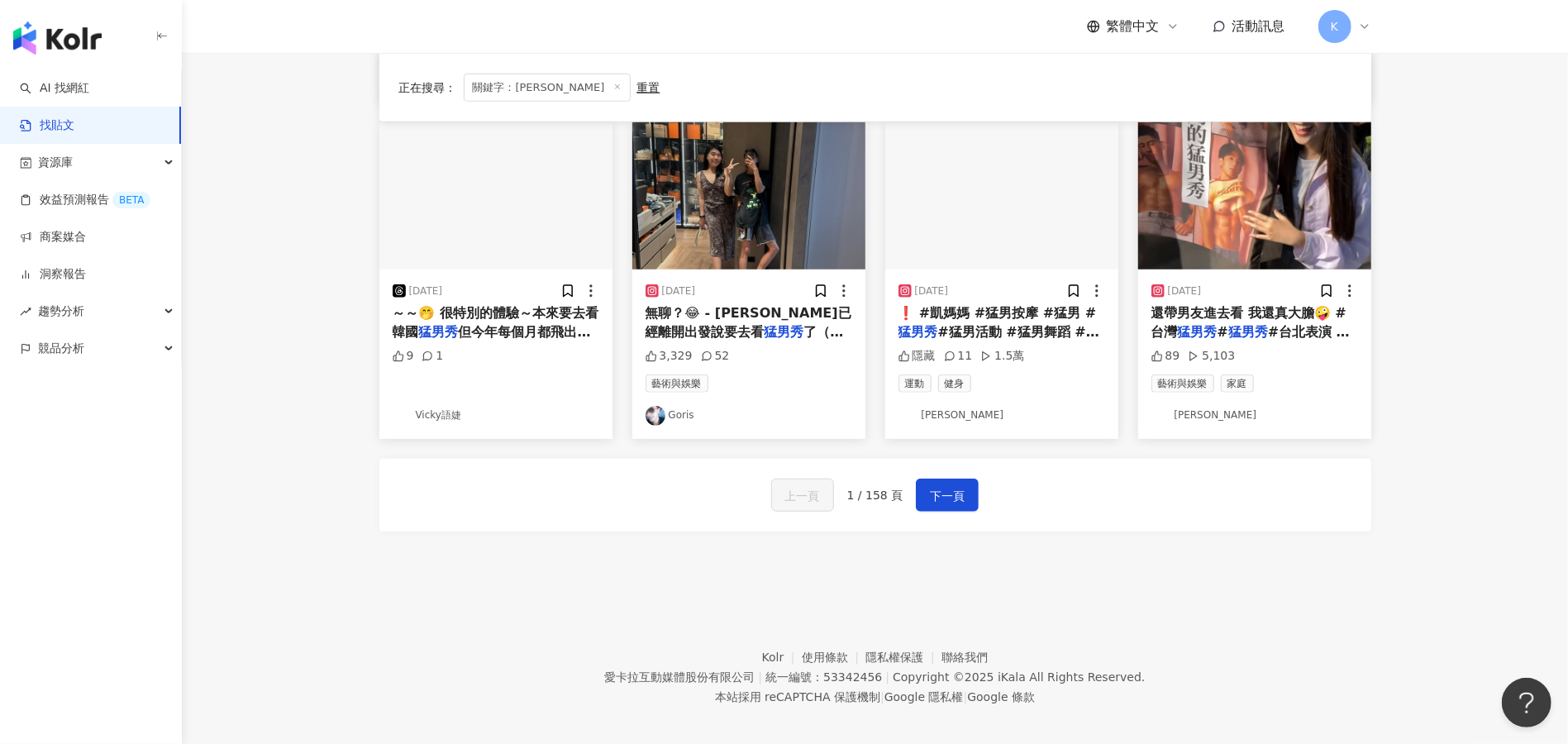
scroll to position [842, 0]
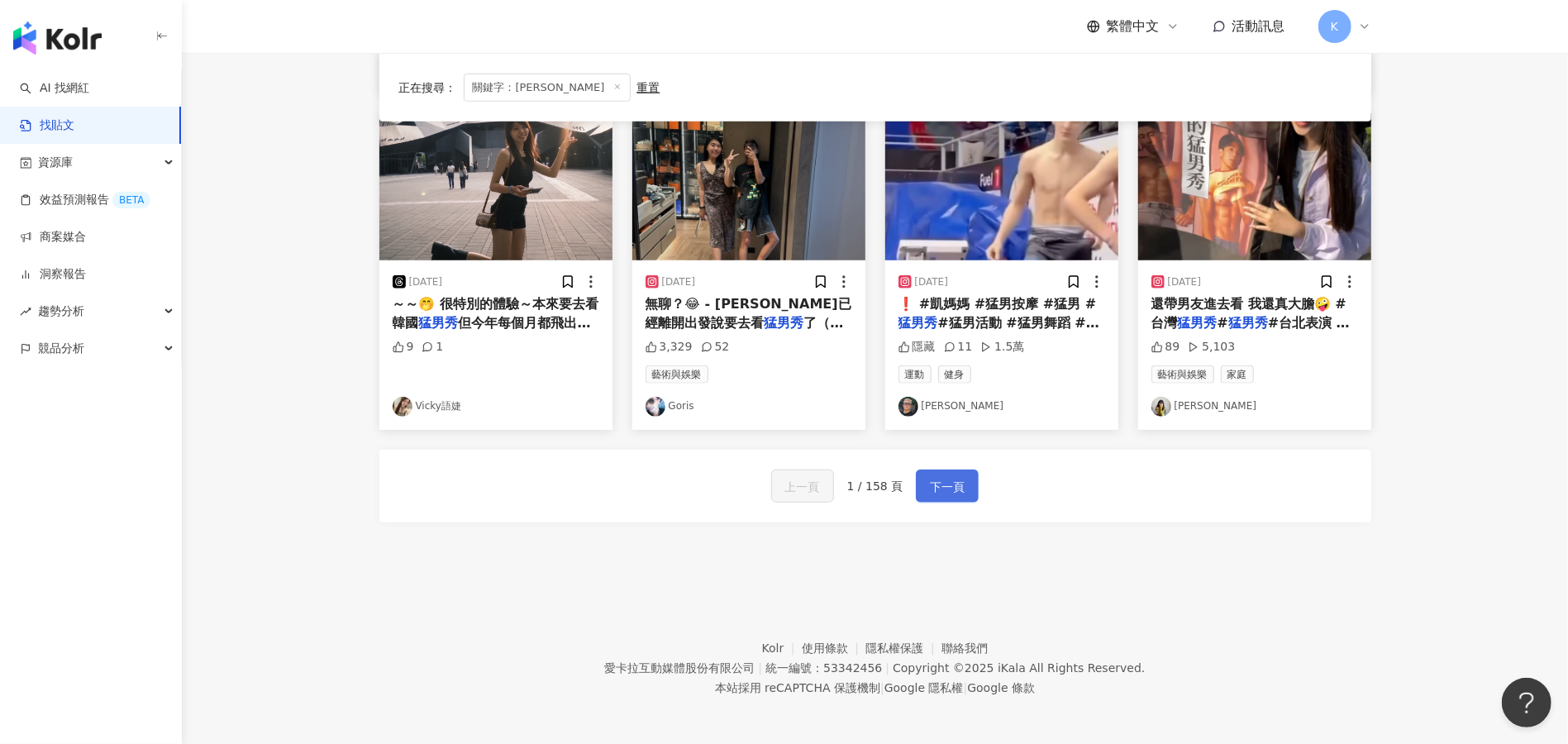
click at [942, 497] on button "下一頁" at bounding box center [946, 485] width 63 height 33
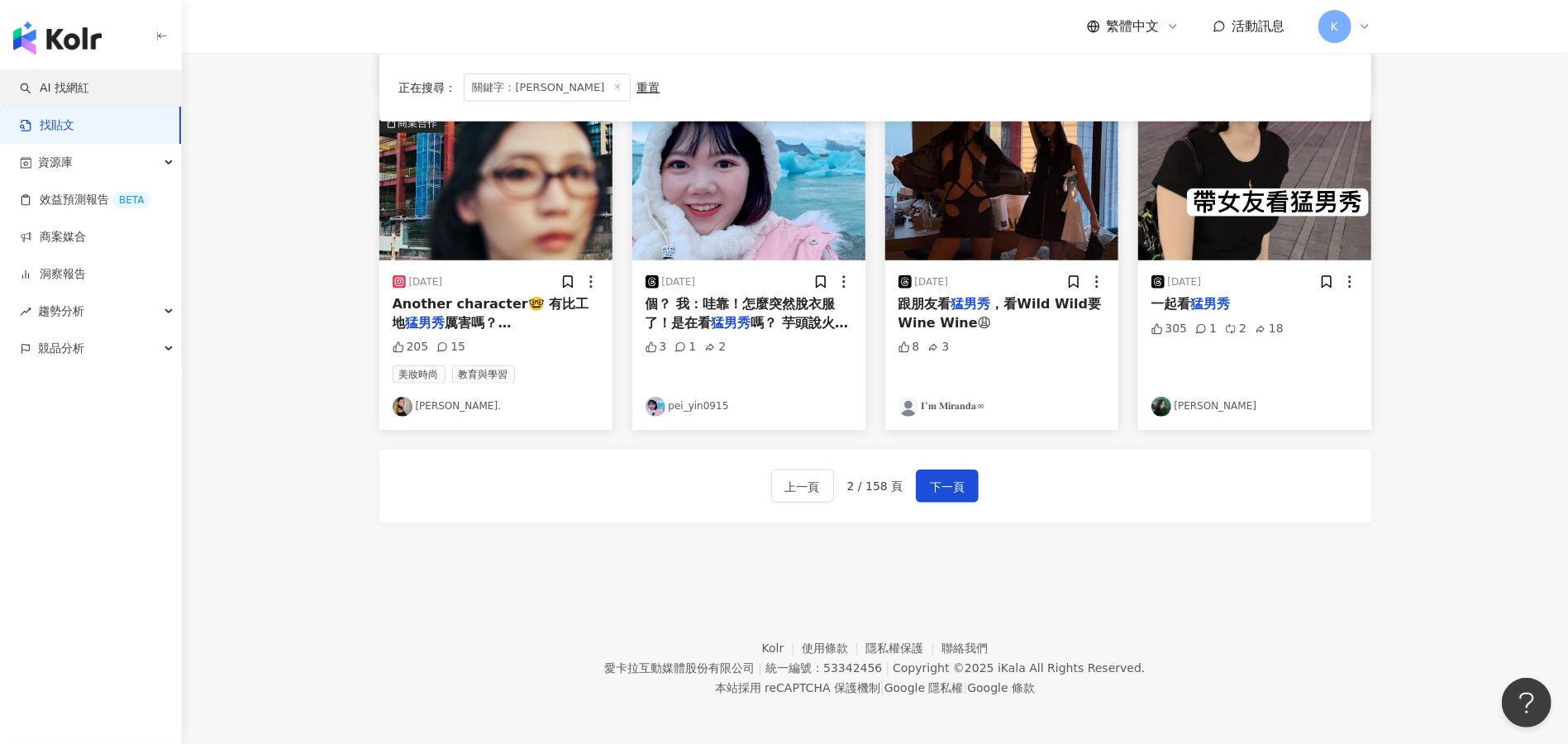
click at [47, 88] on link "AI 找網紅" at bounding box center [54, 88] width 70 height 17
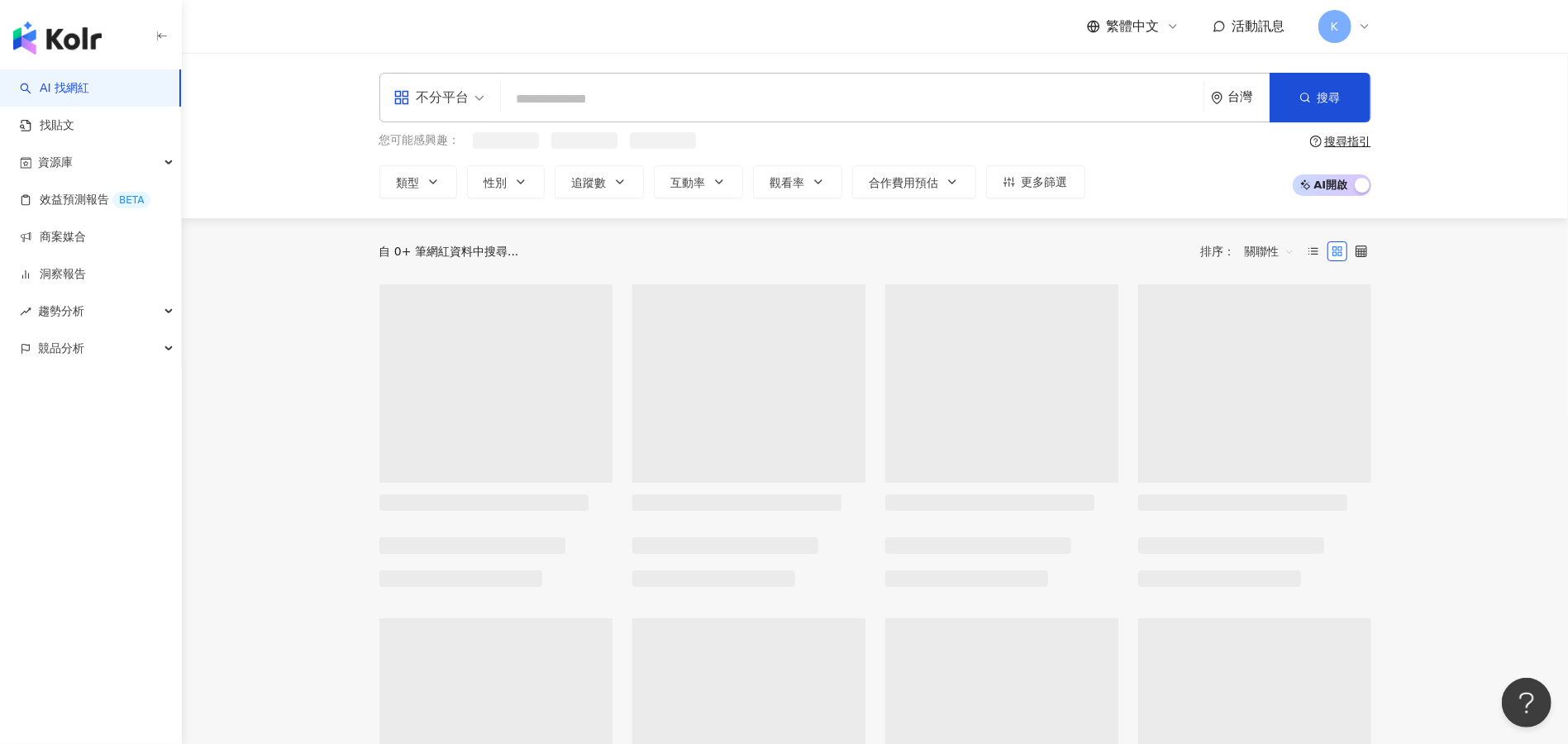
click at [562, 104] on input "search" at bounding box center [852, 100] width 690 height 32
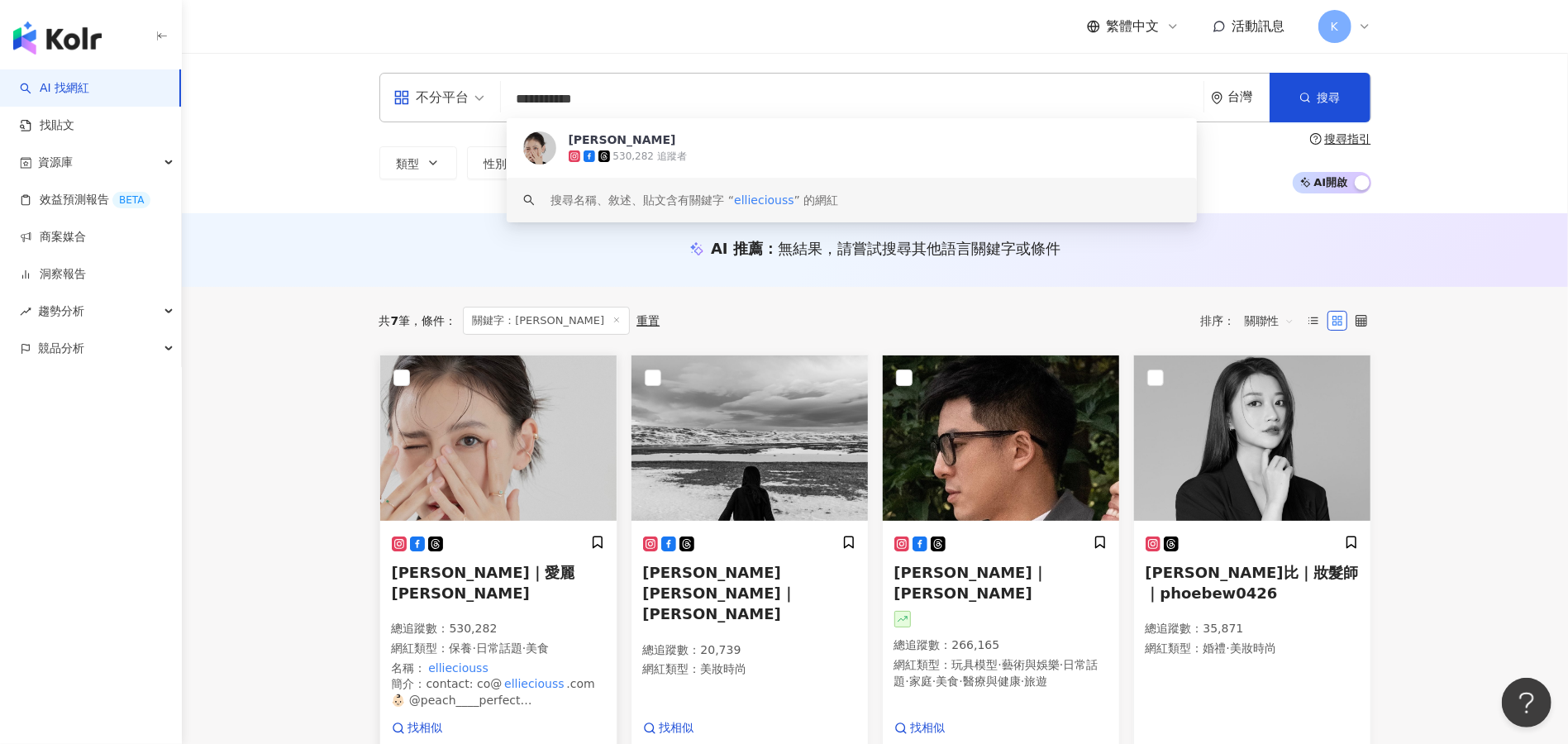
type input "**********"
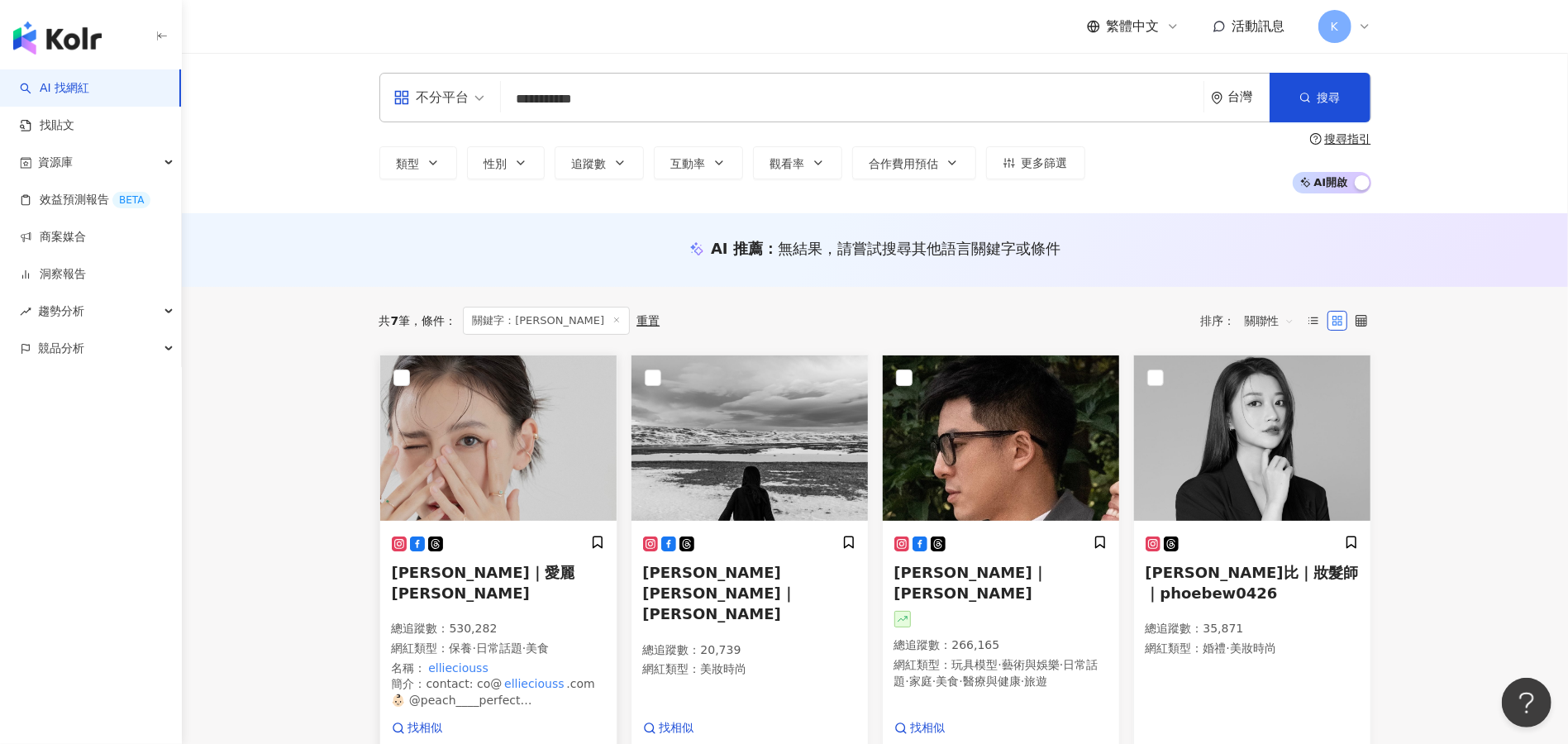
click at [463, 571] on span "蔡昕言｜愛麗 Ellie" at bounding box center [483, 582] width 183 height 38
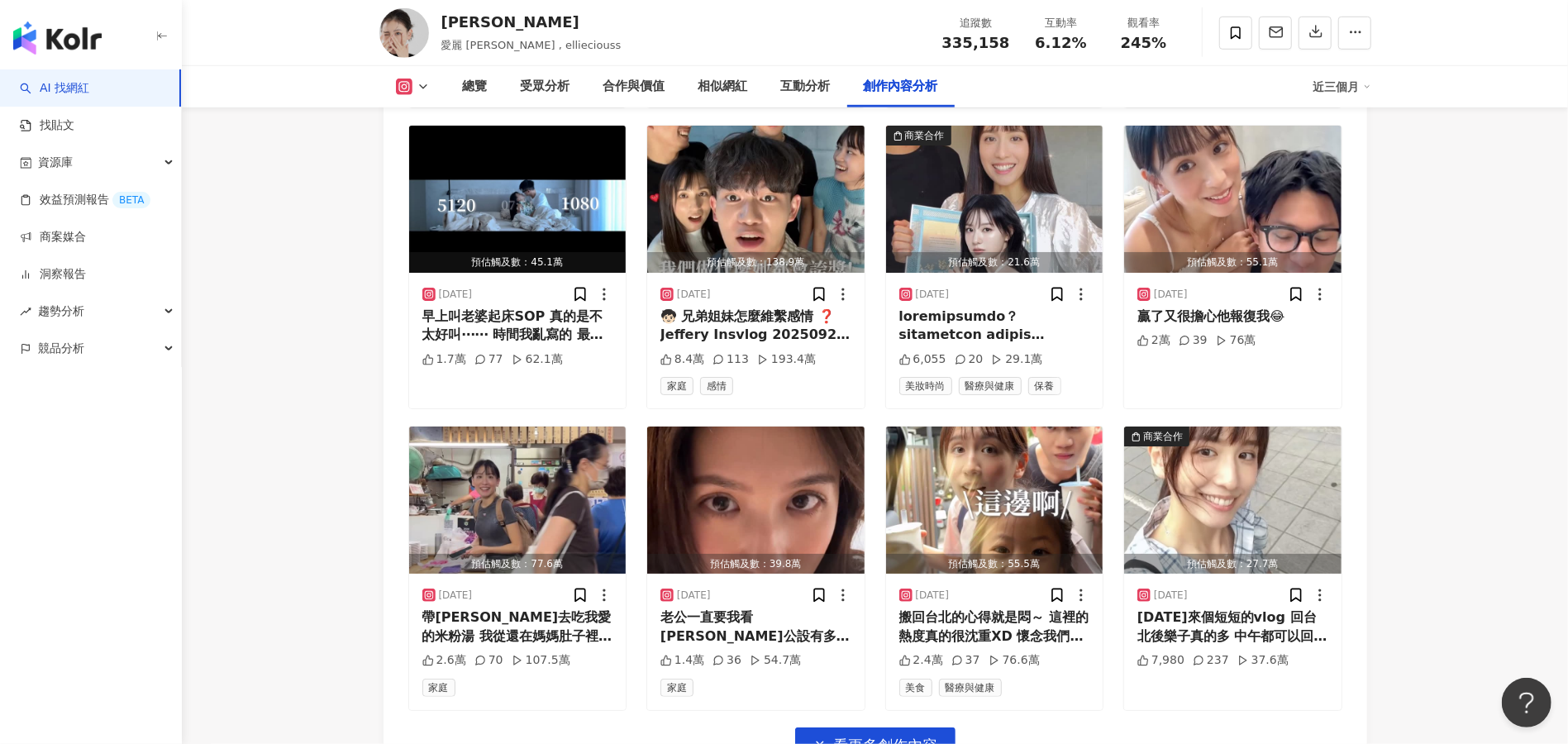
scroll to position [5580, 0]
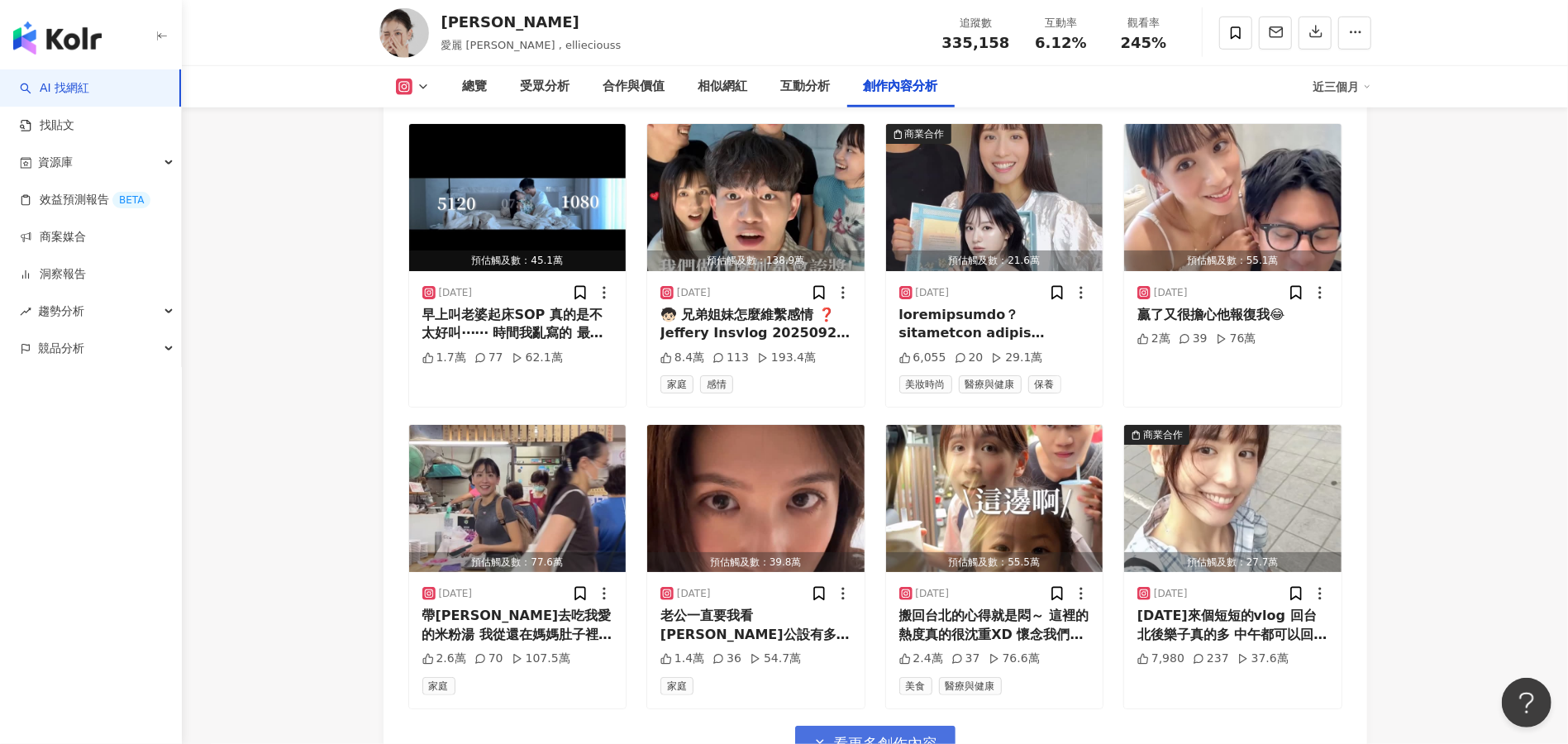
click at [887, 724] on span "看更多創作內容" at bounding box center [886, 743] width 104 height 19
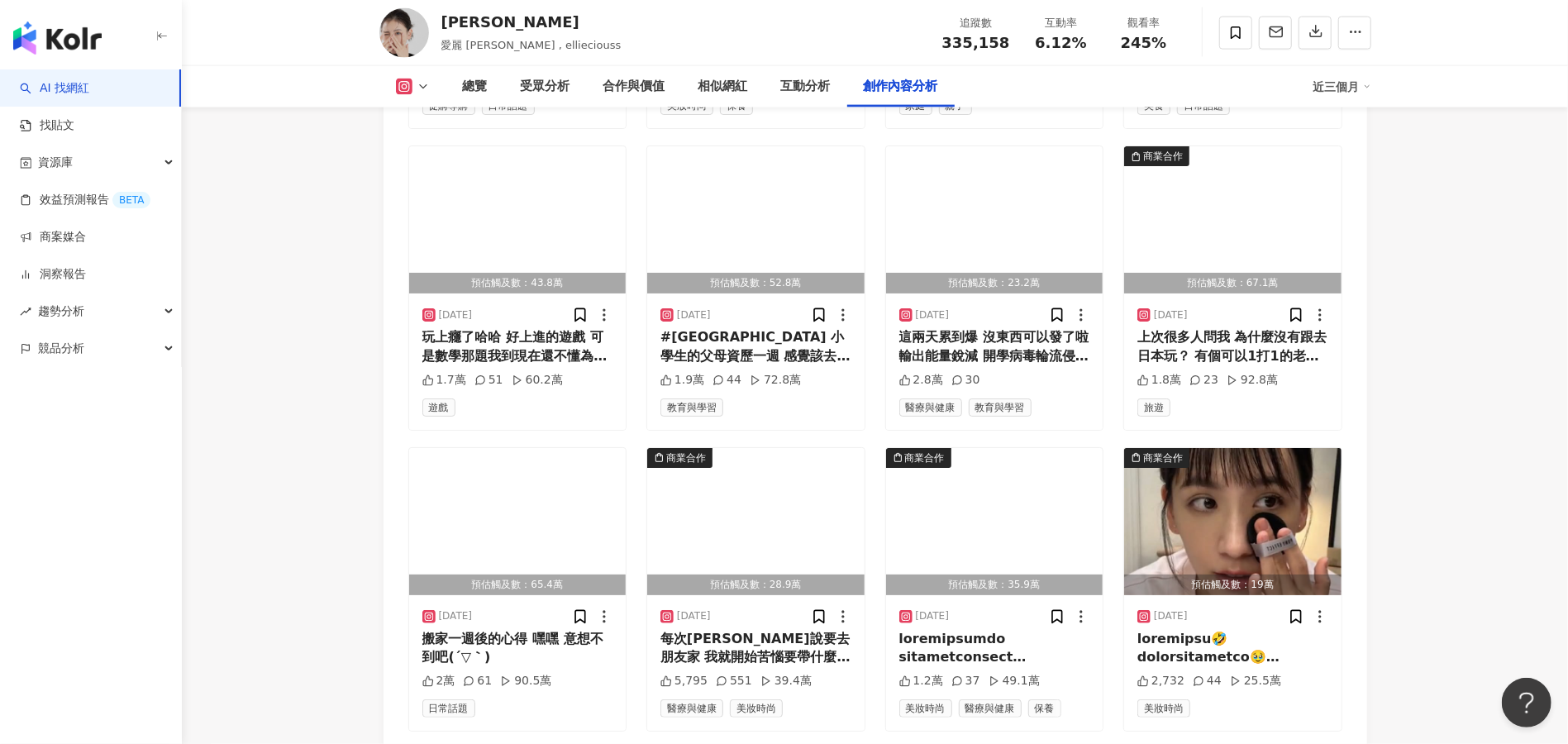
scroll to position [6624, 0]
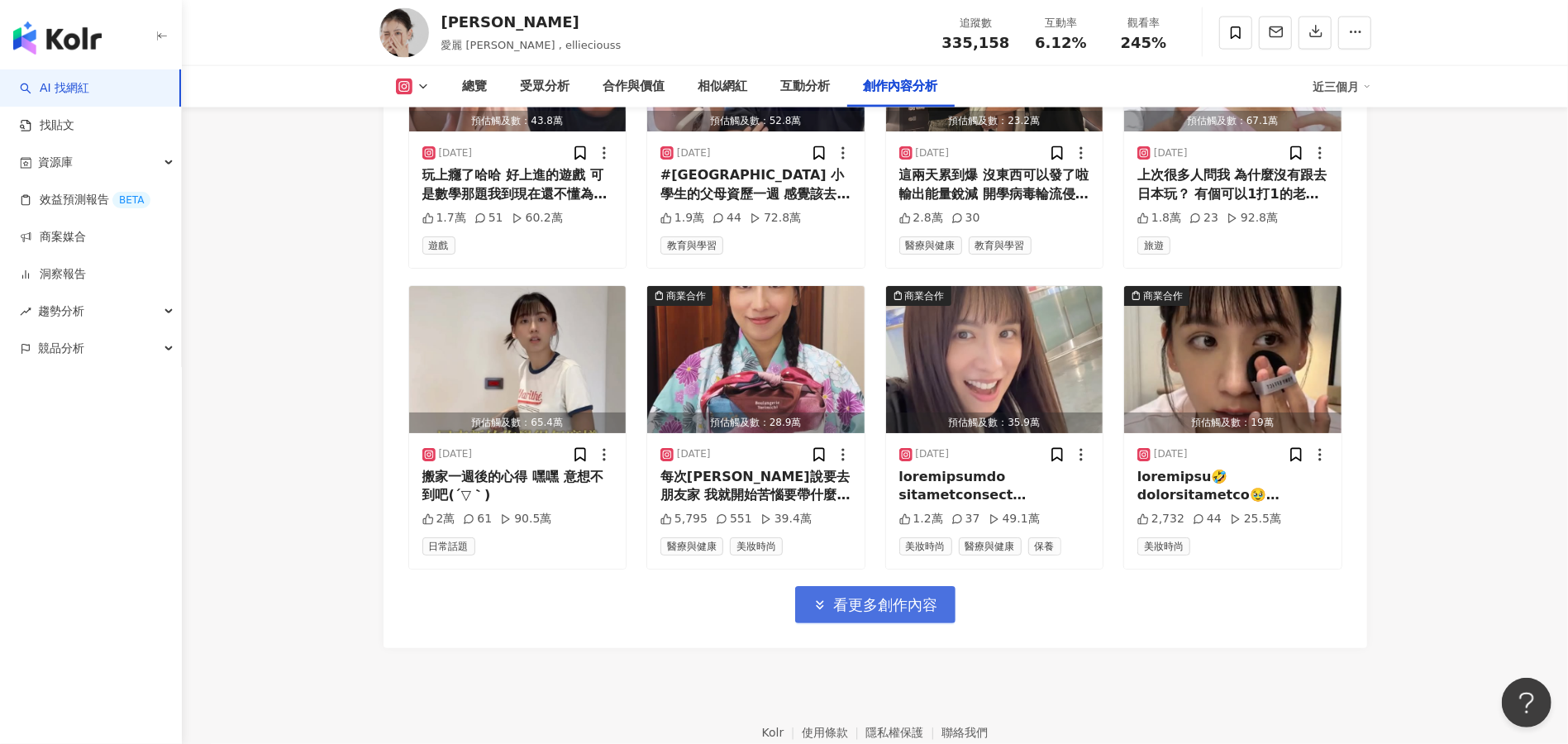
click at [919, 586] on button "看更多創作內容" at bounding box center [876, 605] width 161 height 37
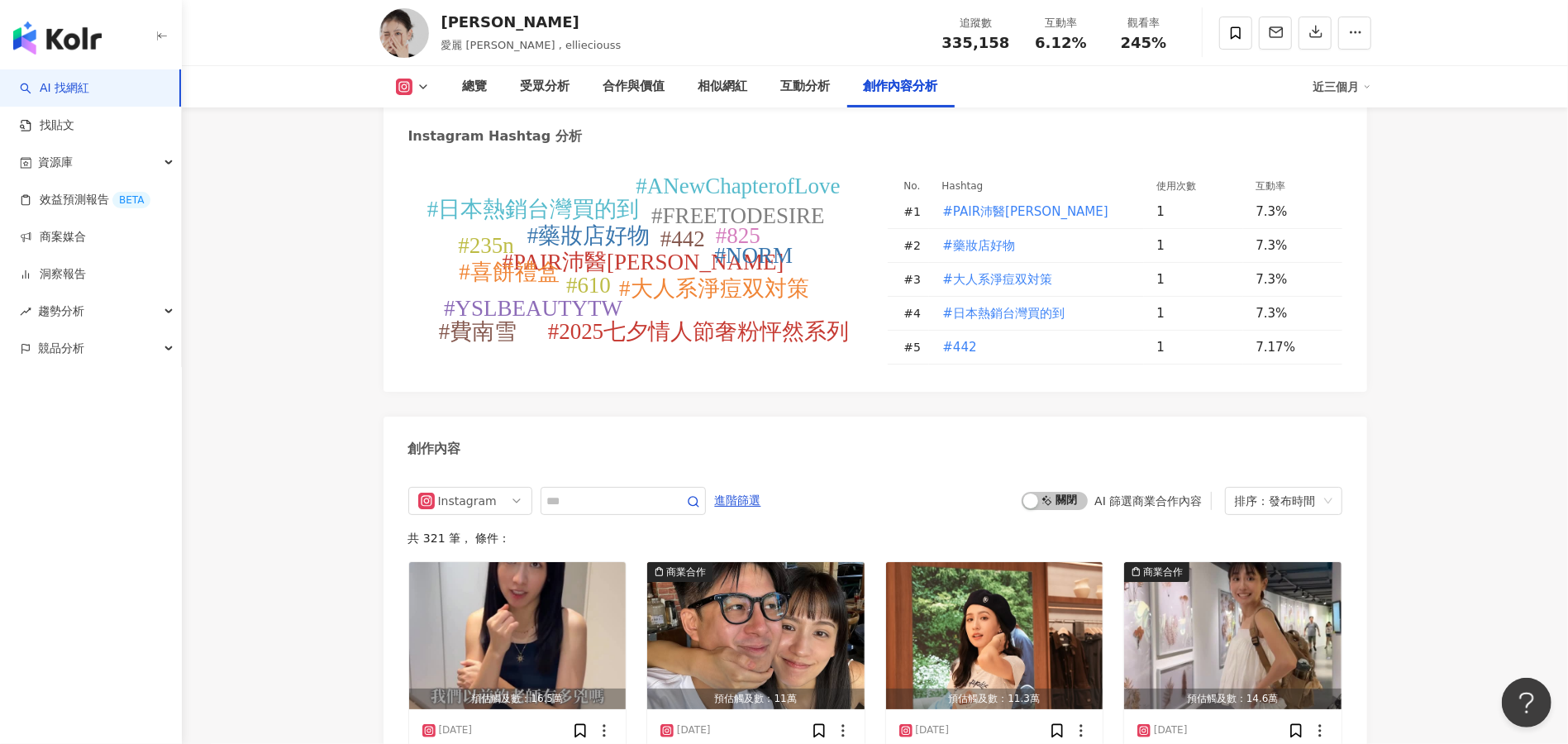
scroll to position [4828, 0]
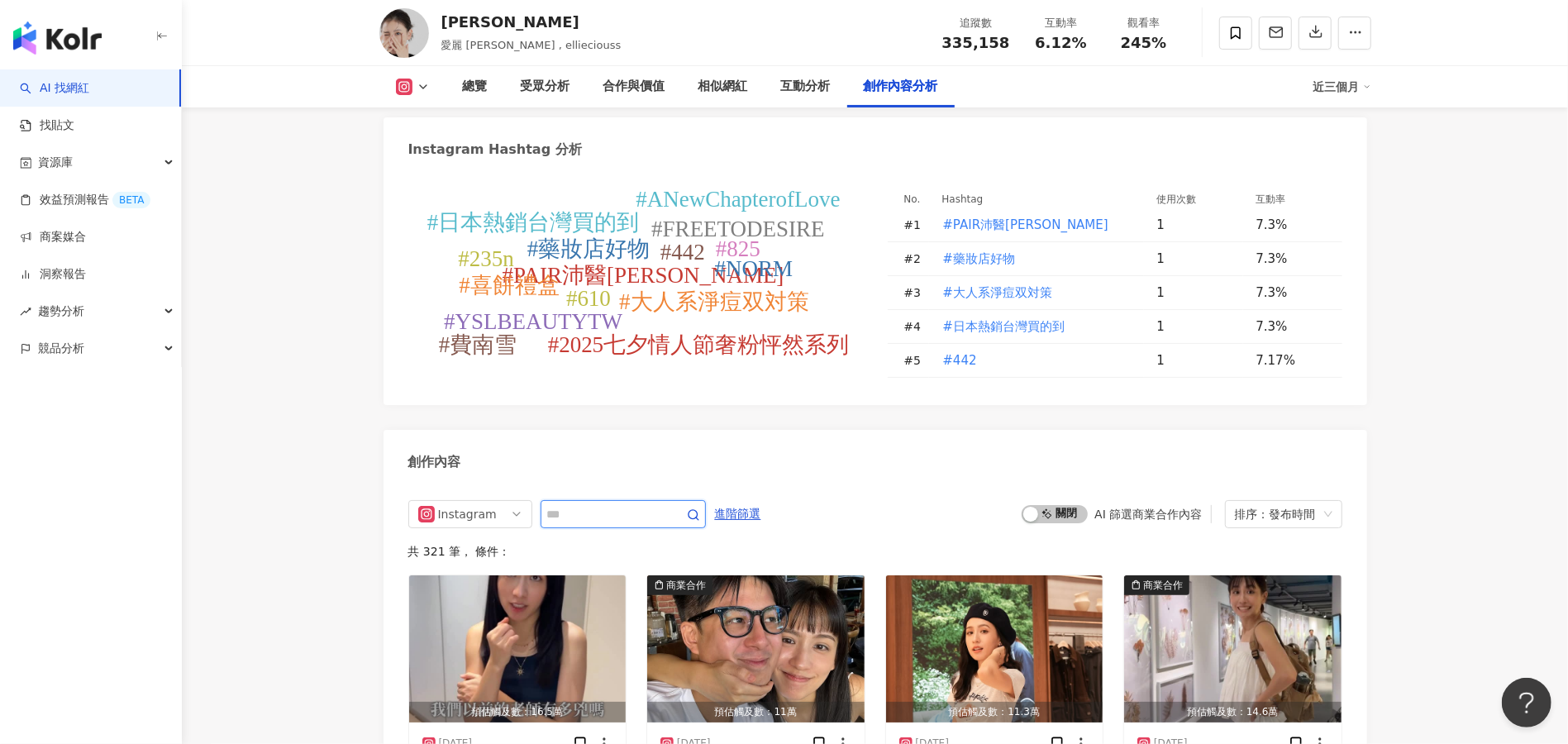
click at [553, 504] on input "text" at bounding box center [605, 514] width 116 height 19
type input "*"
type input "***"
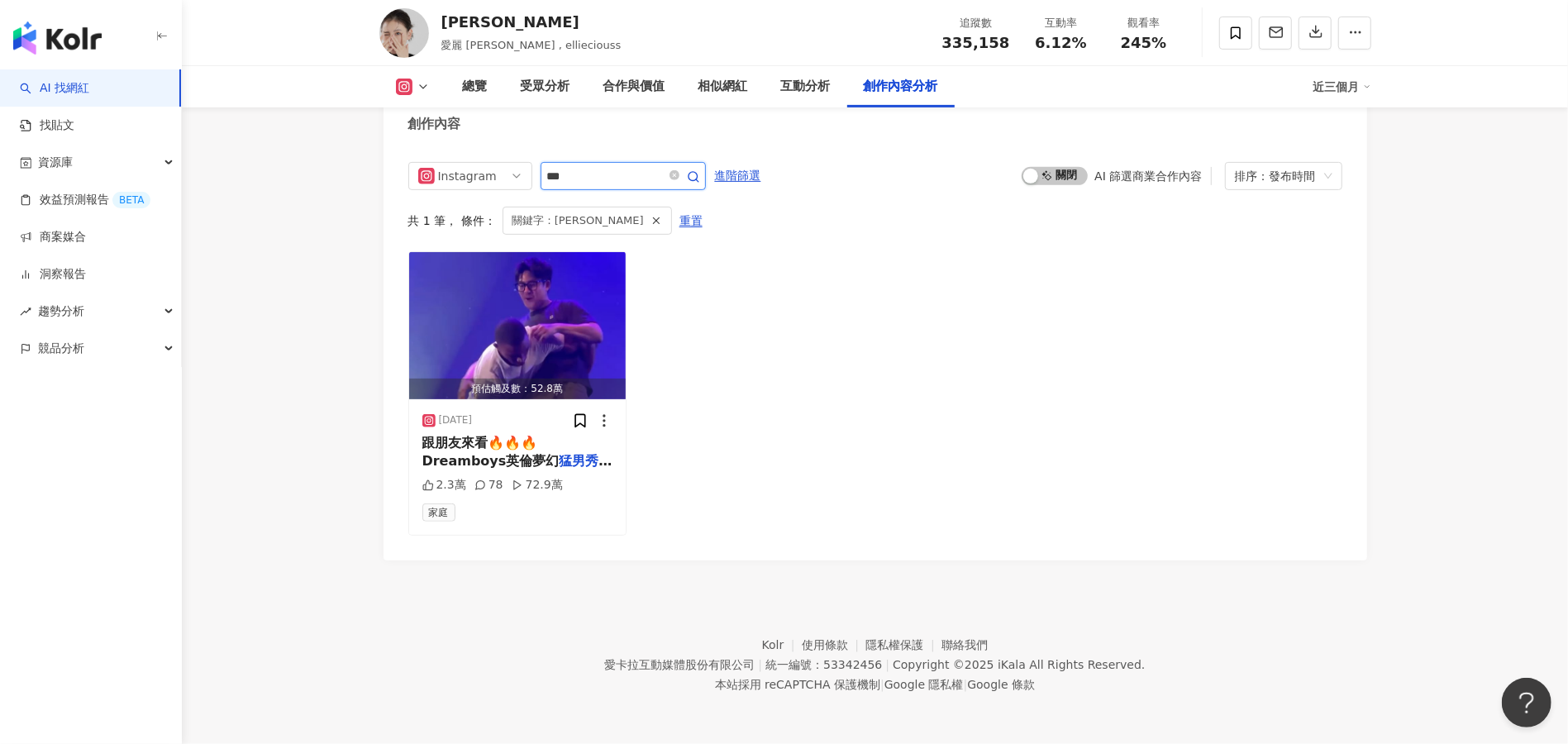
scroll to position [5084, 0]
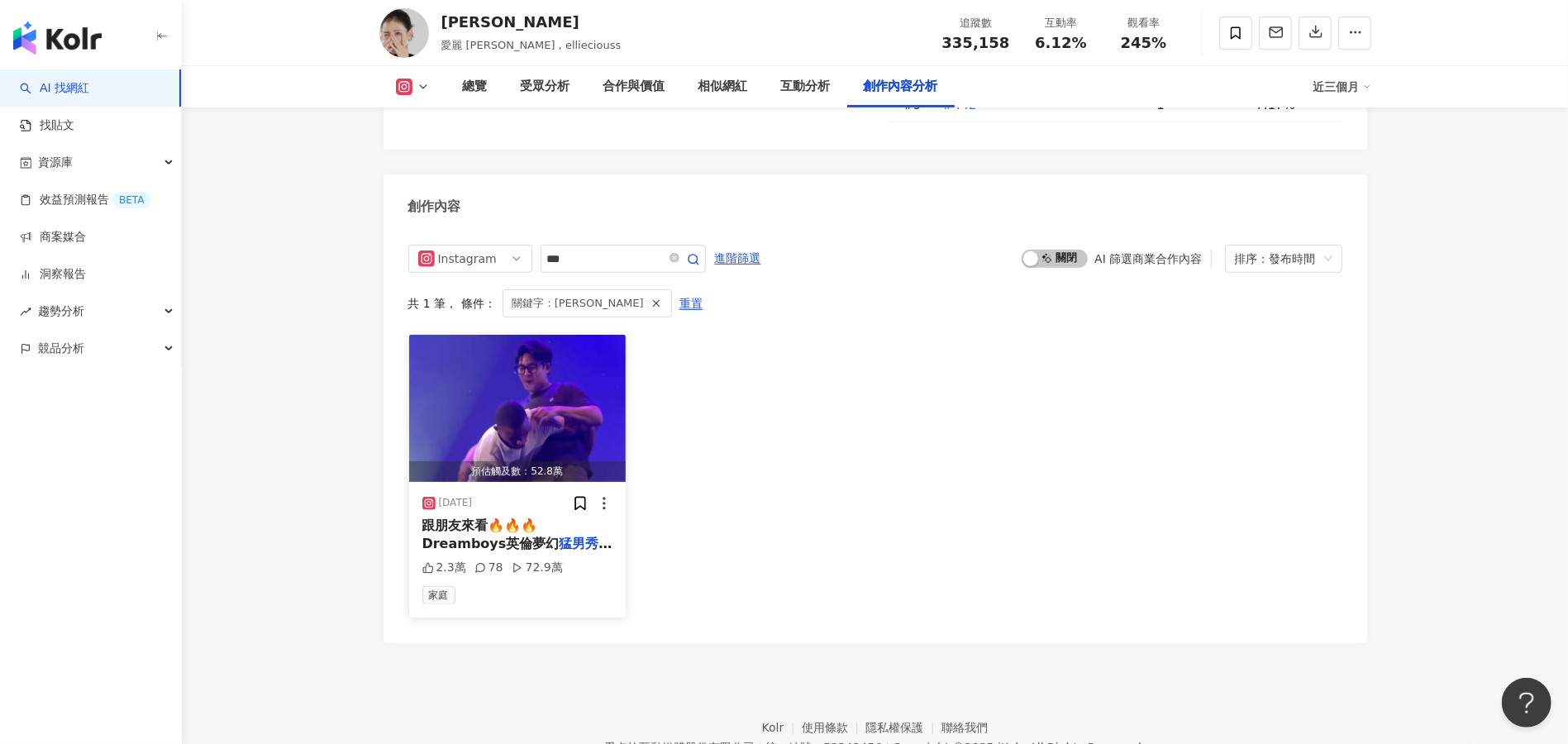
click at [493, 461] on div "預估觸及數：52.8萬" at bounding box center [517, 470] width 217 height 20
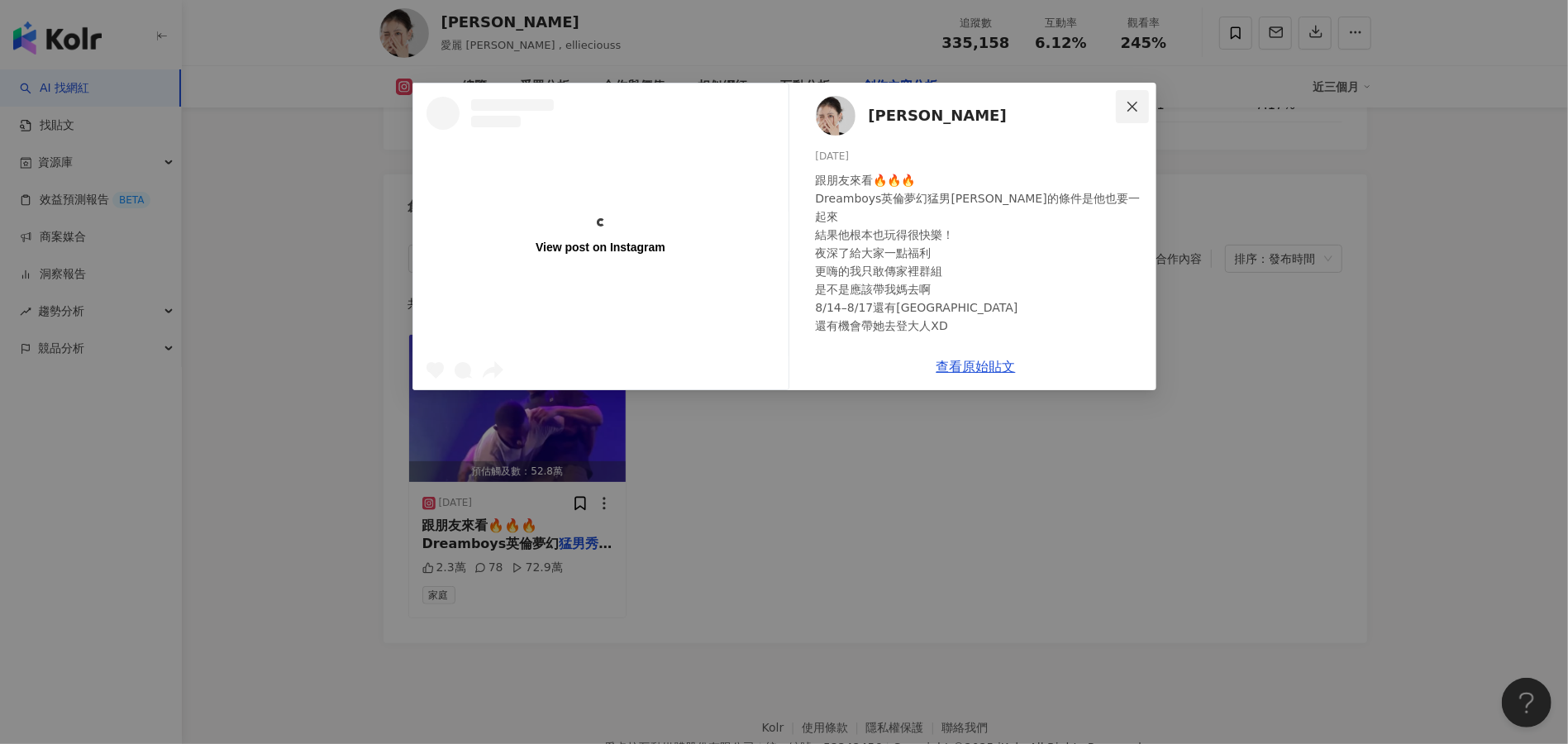
click at [1134, 104] on icon "close" at bounding box center [1132, 106] width 13 height 13
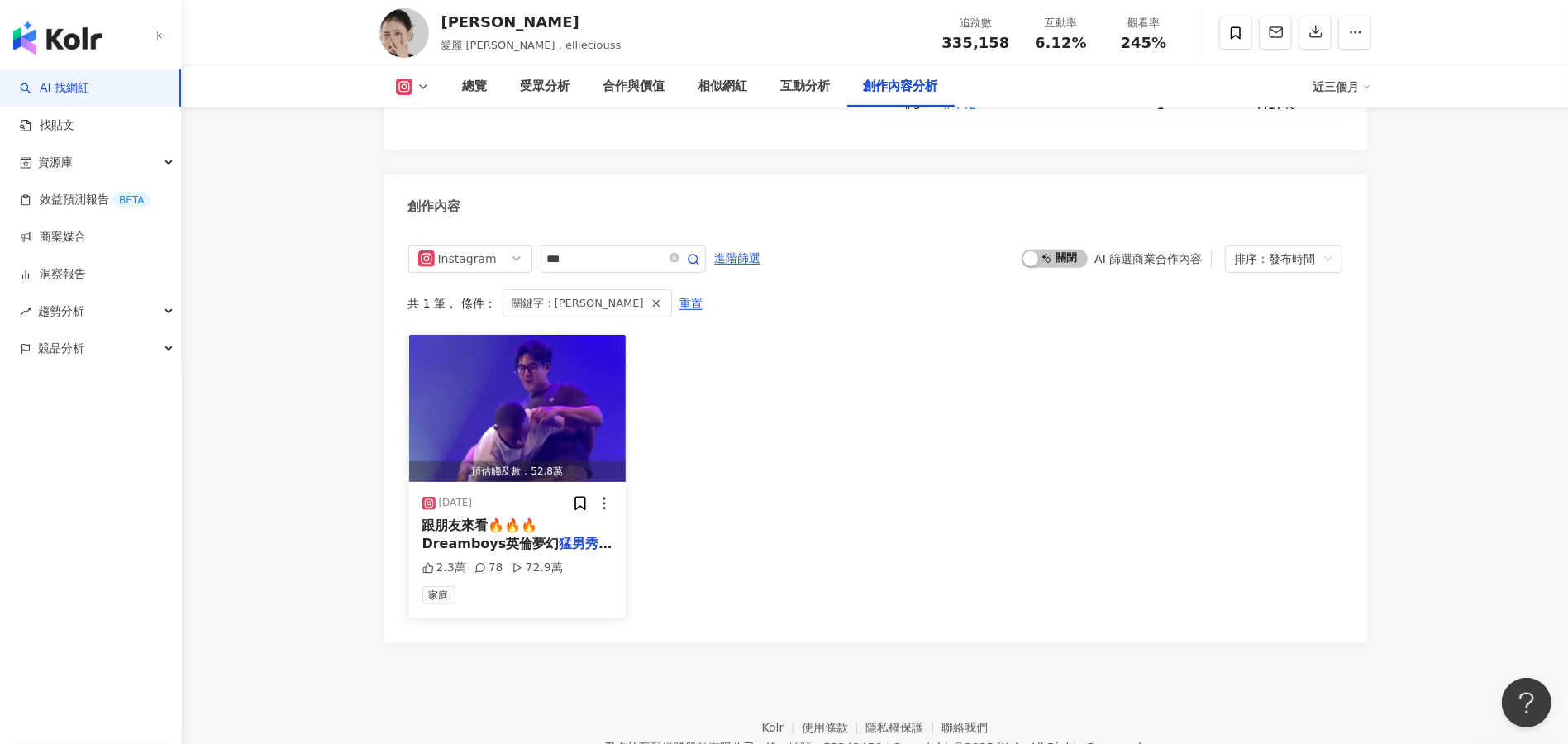
click at [494, 517] on span "跟朋友來看🔥🔥🔥 Dreamboys英倫夢幻" at bounding box center [490, 534] width 137 height 34
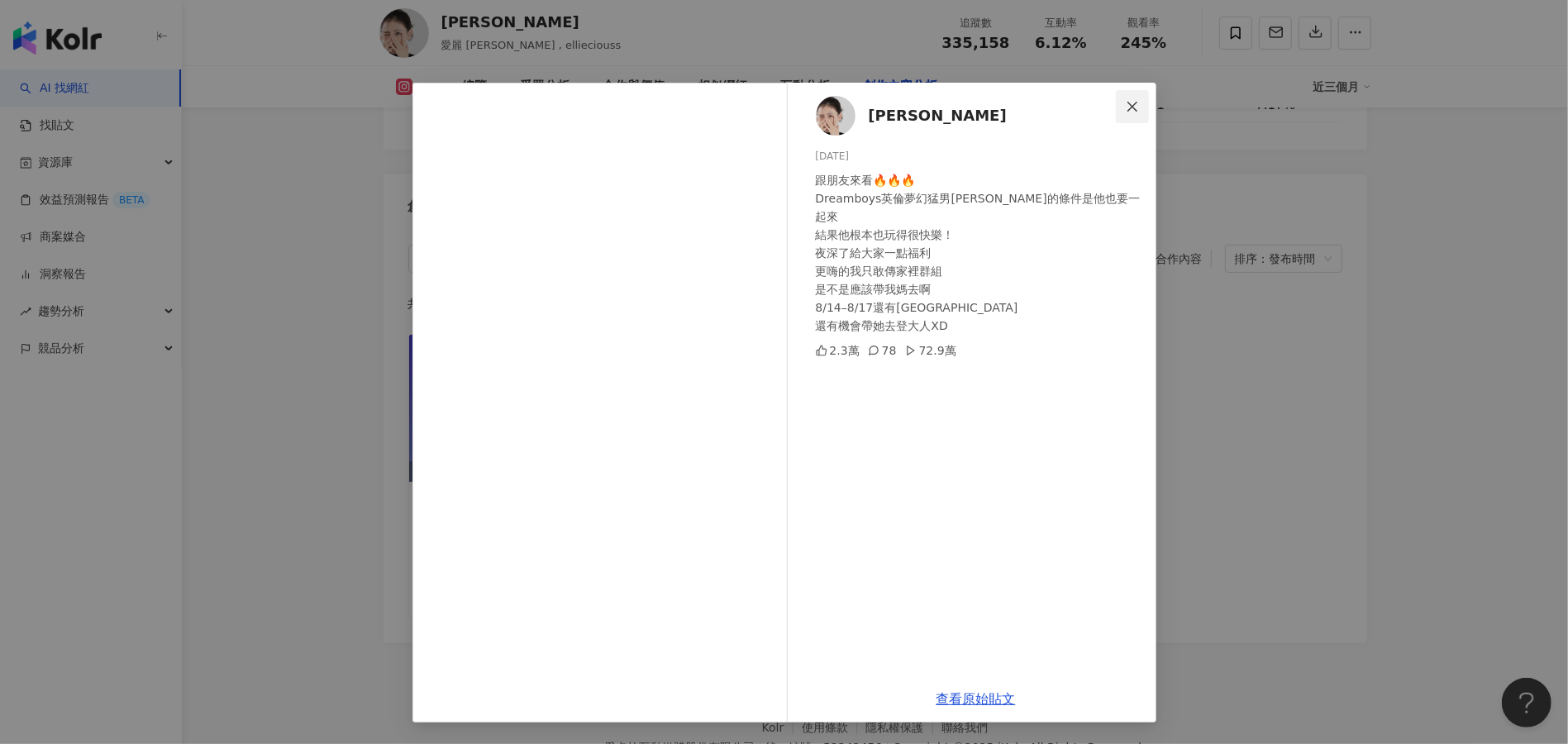
click at [1141, 106] on span "Close" at bounding box center [1132, 106] width 33 height 13
